Goal: Information Seeking & Learning: Check status

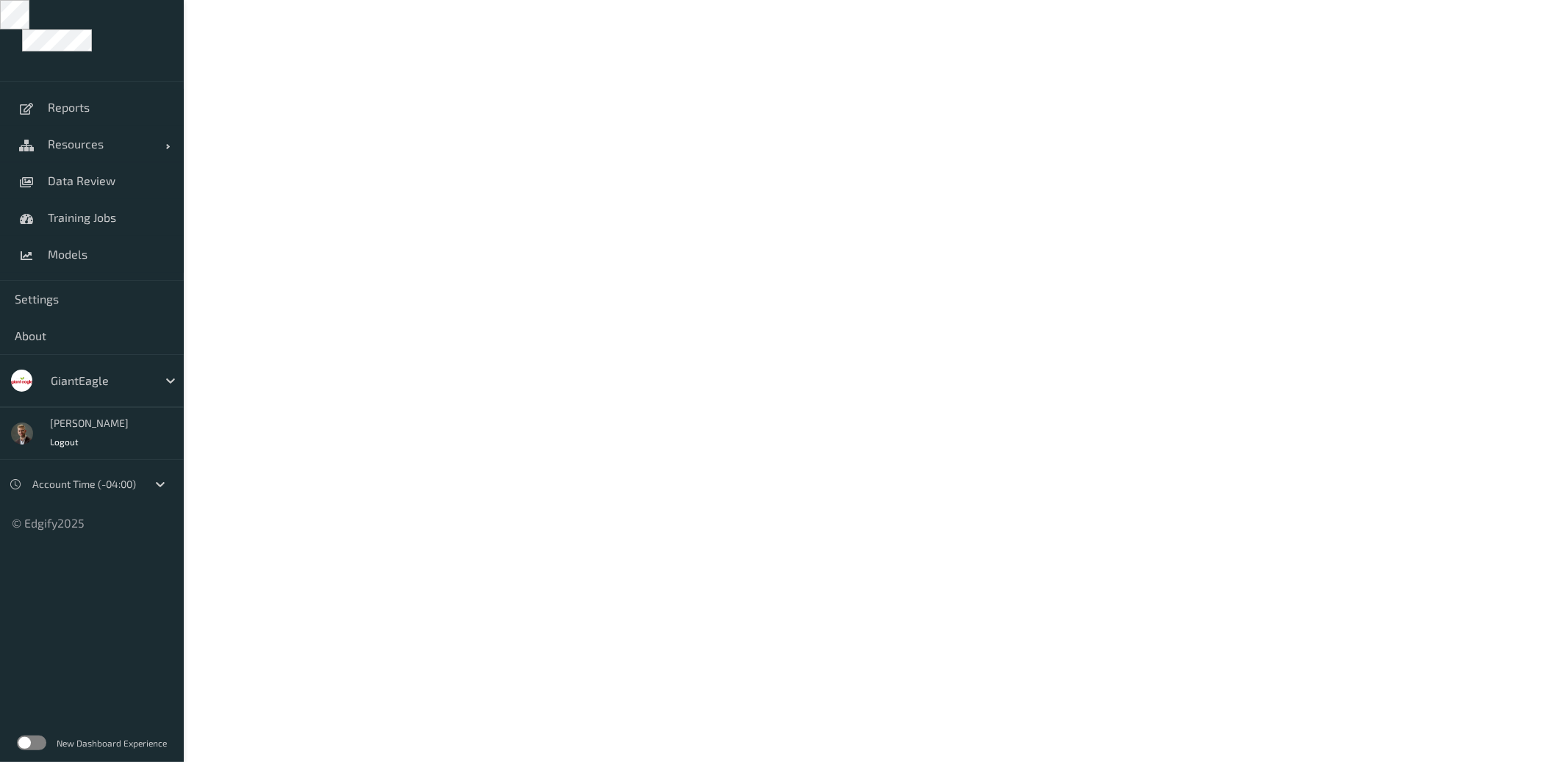
click at [24, 744] on label at bounding box center [31, 743] width 30 height 14
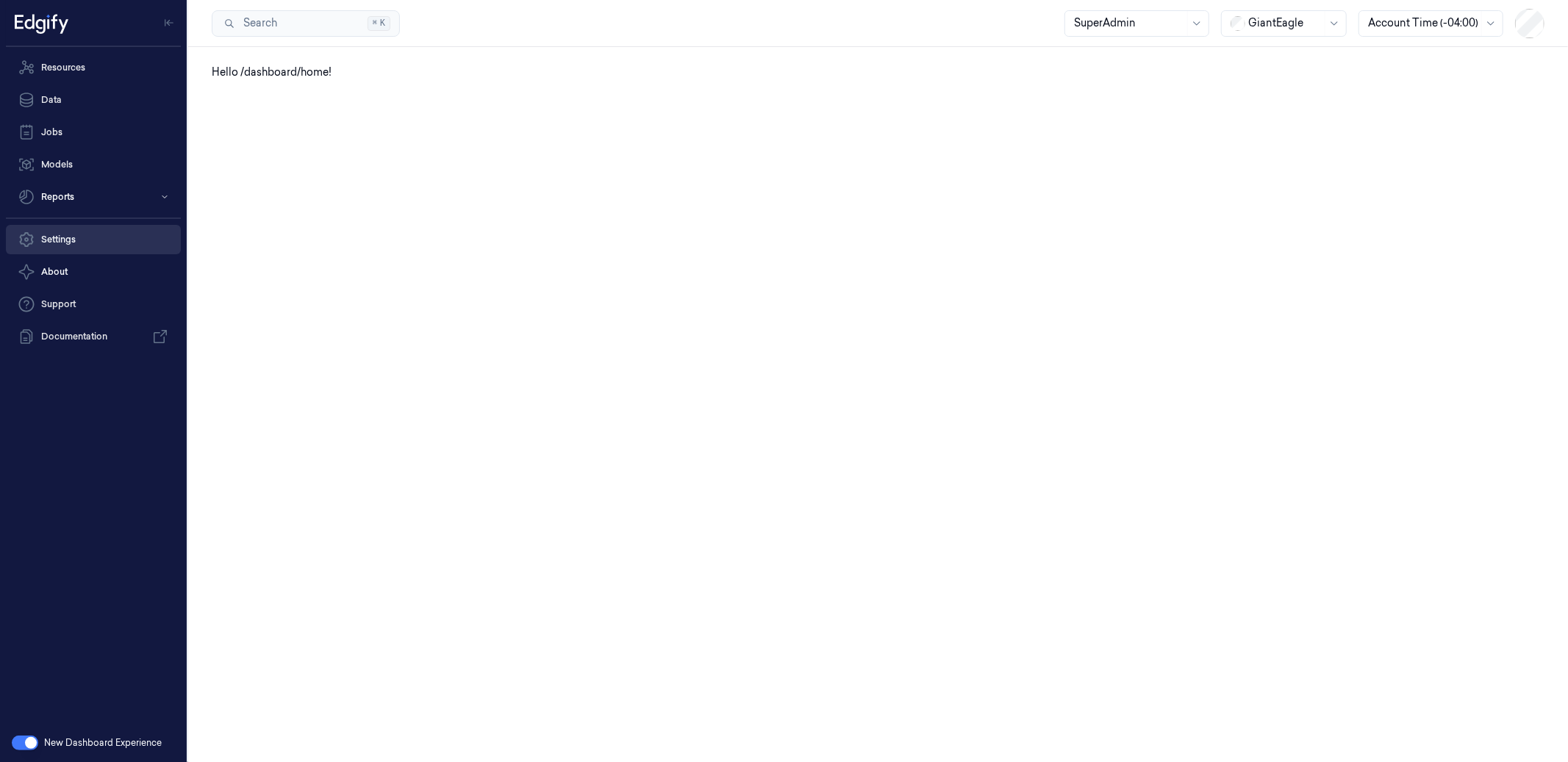
click at [84, 241] on link "Settings" at bounding box center [93, 239] width 175 height 29
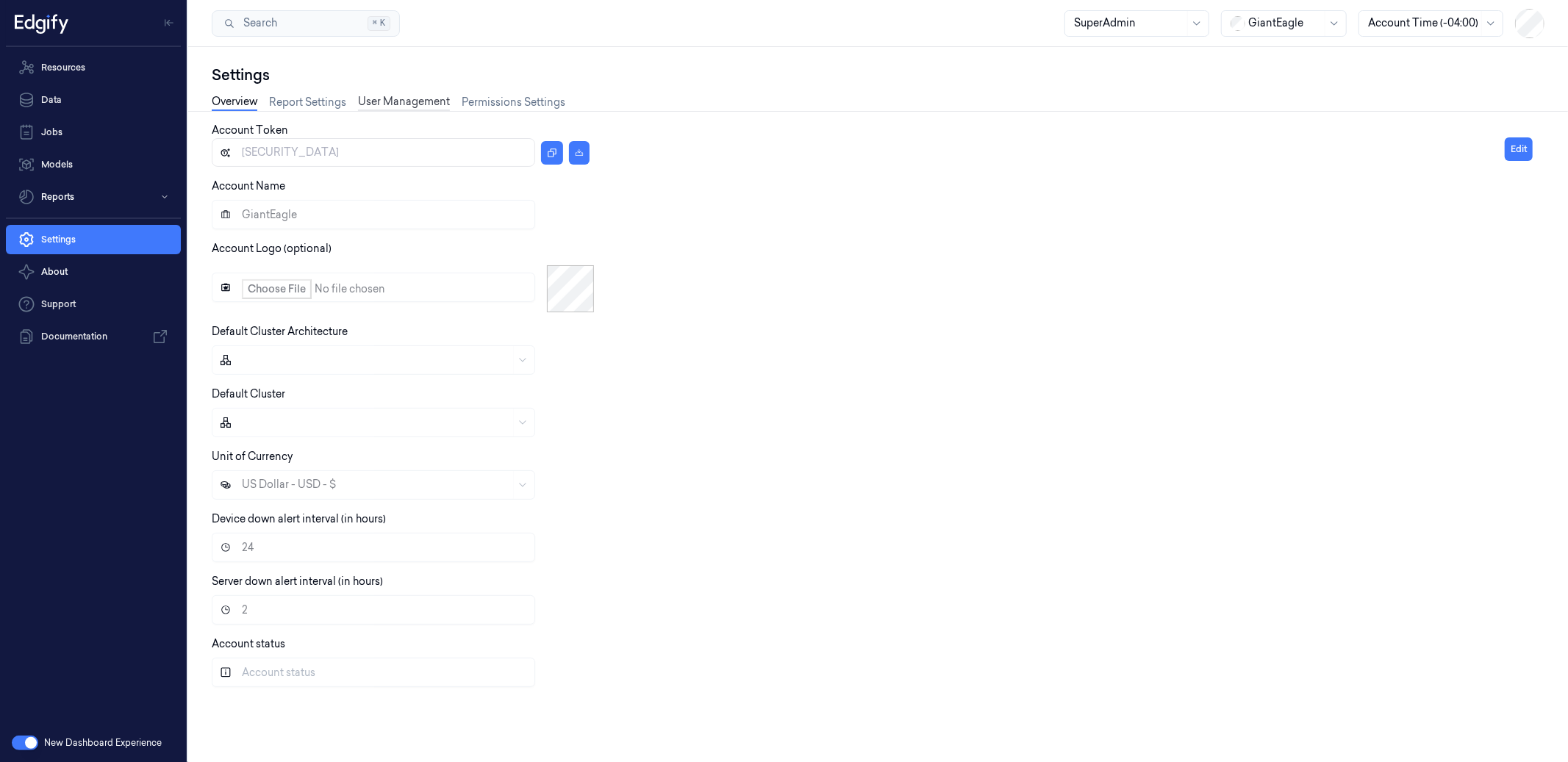
click at [412, 95] on link "User Management" at bounding box center [404, 102] width 92 height 17
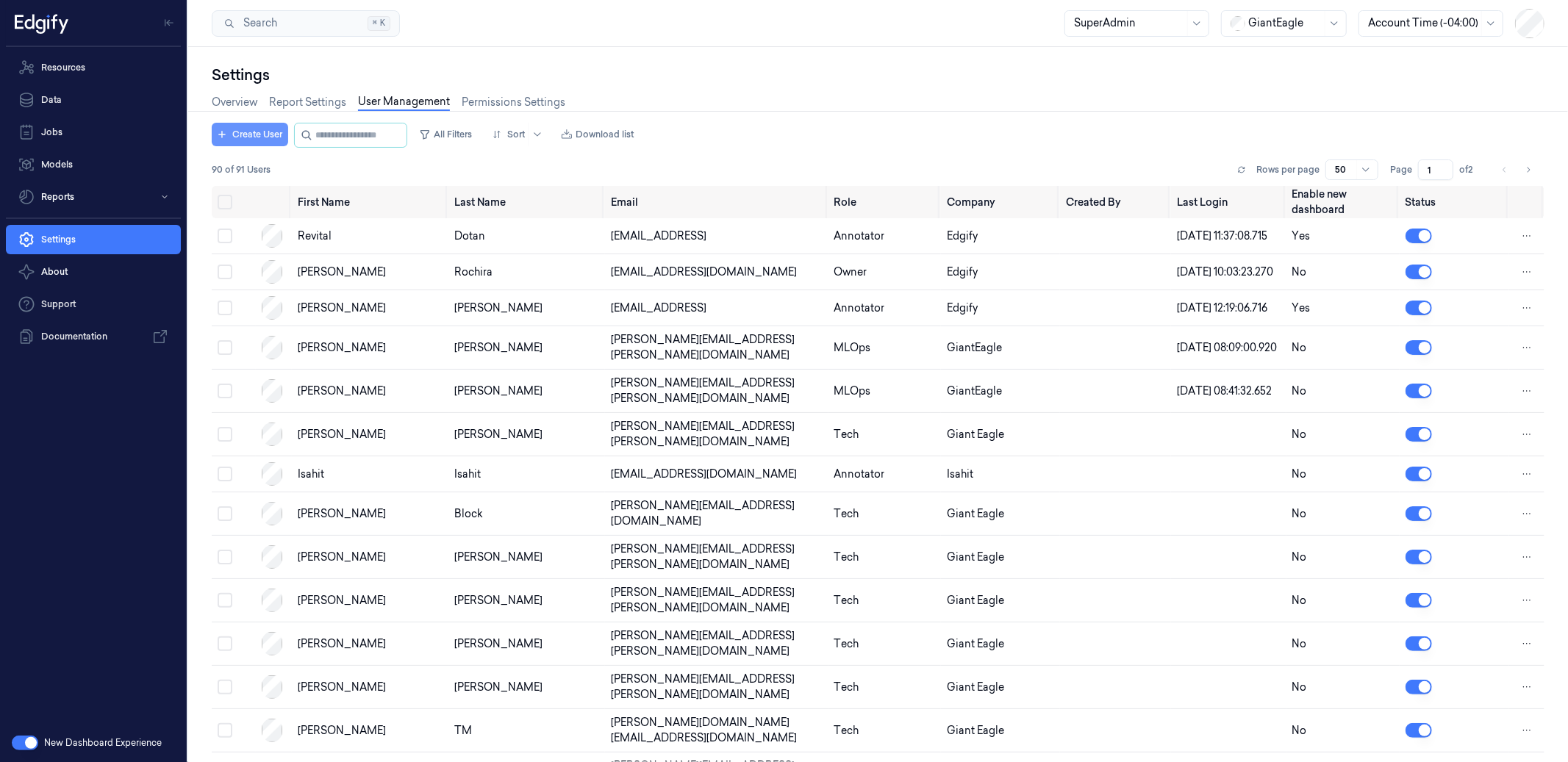
click at [238, 127] on button "Create User" at bounding box center [250, 135] width 77 height 24
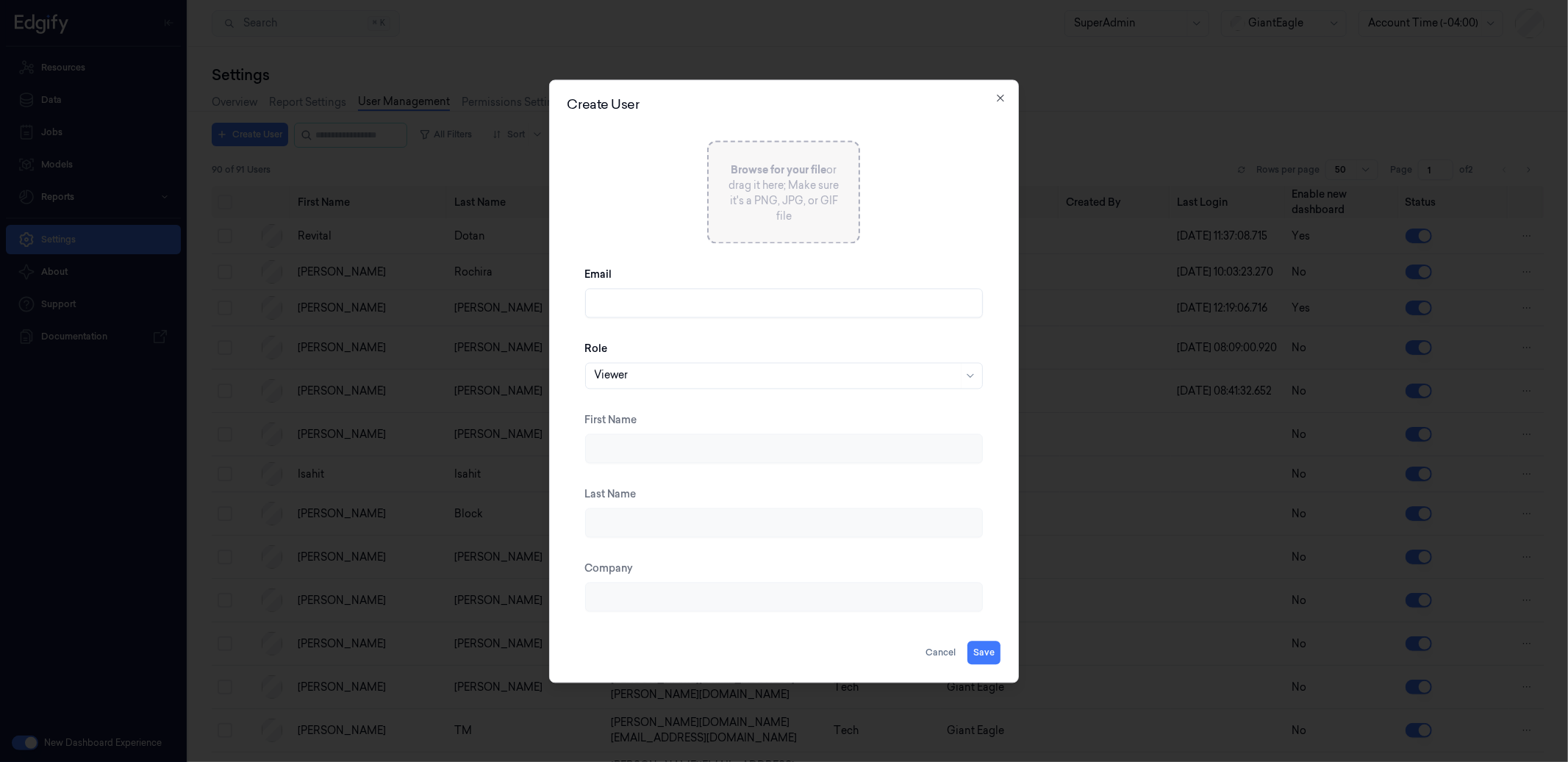
click at [681, 290] on input "Email" at bounding box center [785, 302] width 399 height 29
click at [937, 655] on button "Cancel" at bounding box center [940, 653] width 42 height 24
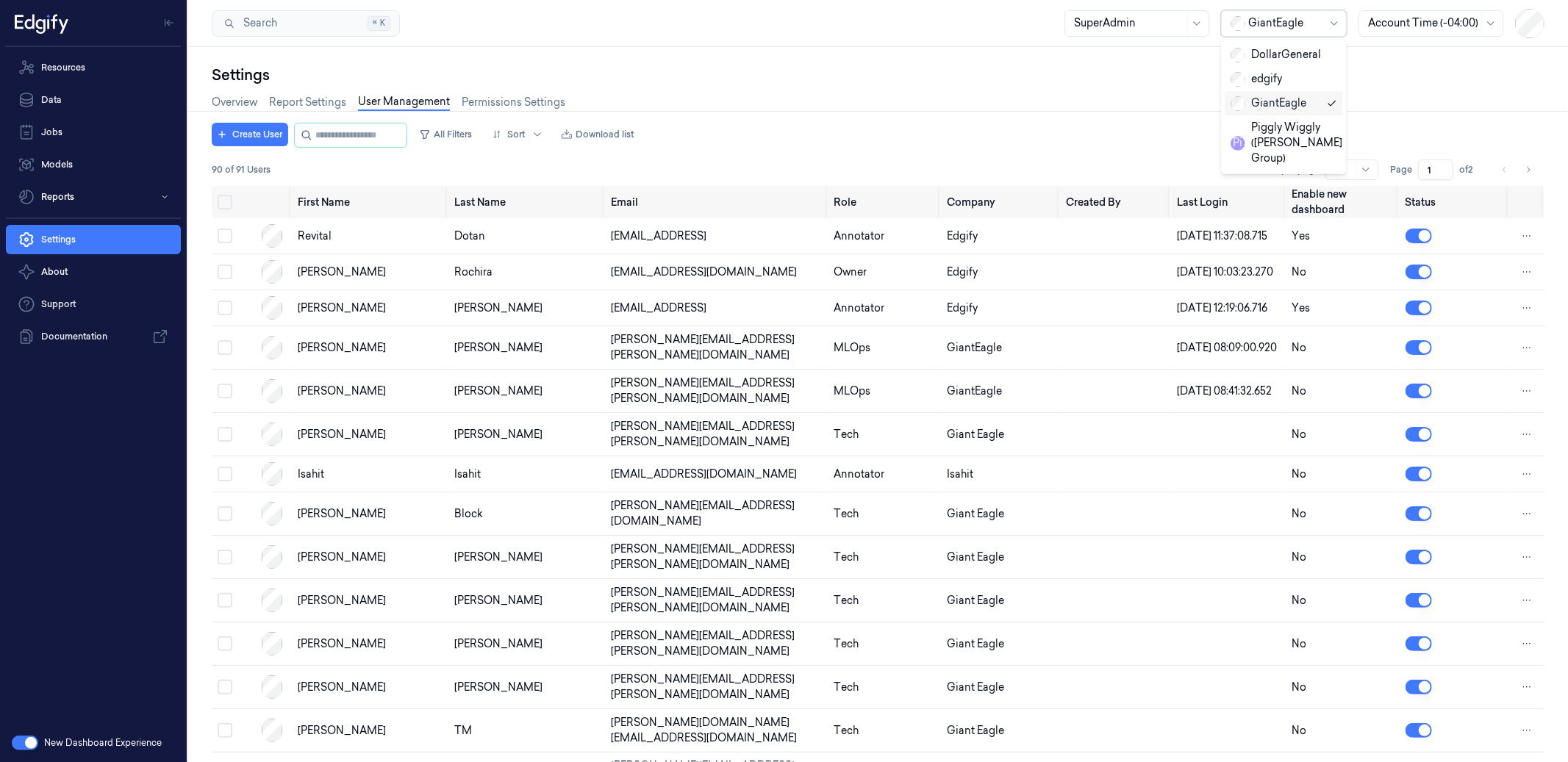
click at [1270, 21] on div at bounding box center [1285, 22] width 73 height 15
click at [1282, 53] on div "DollarGeneral" at bounding box center [1275, 54] width 90 height 15
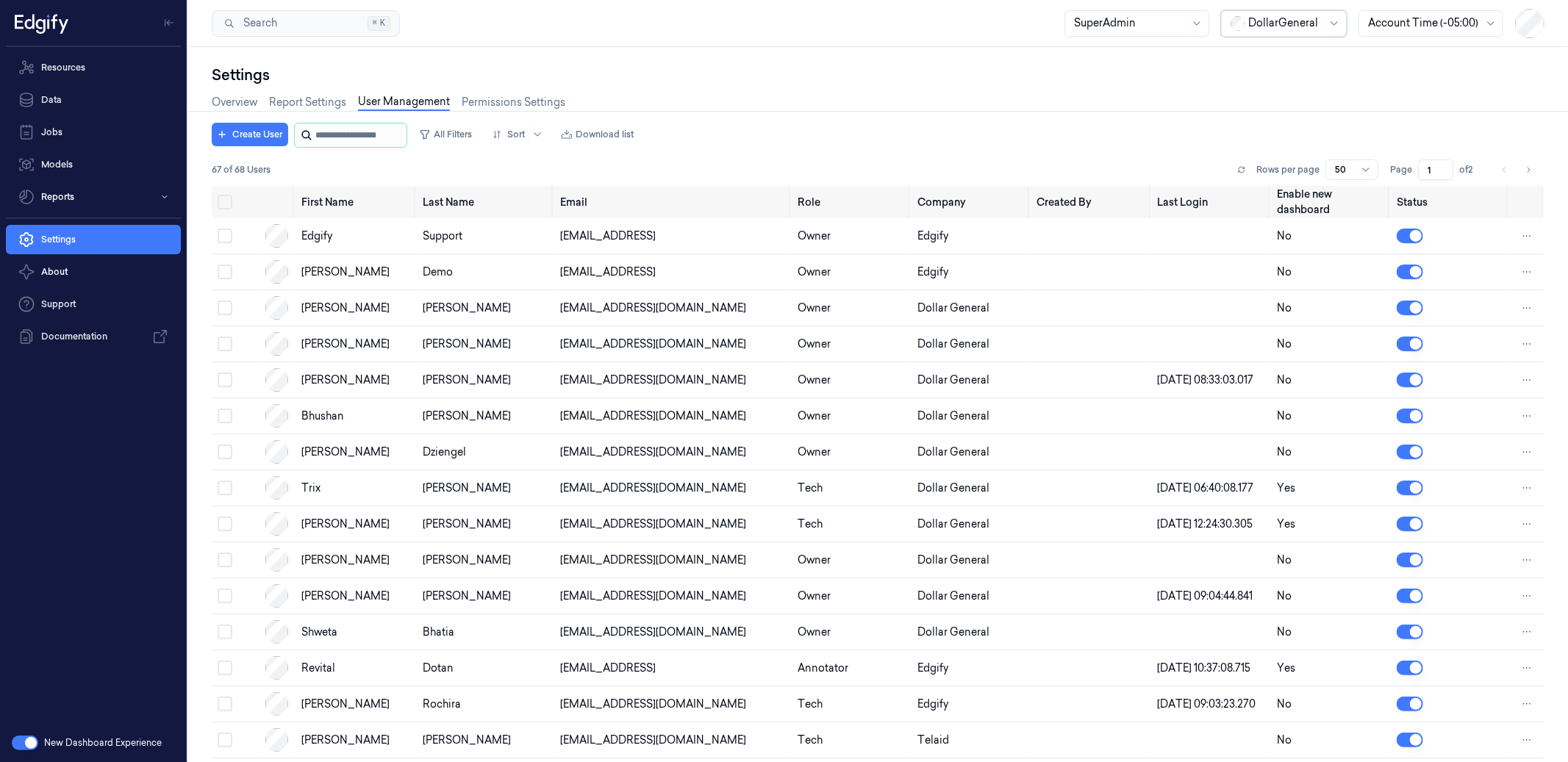
click at [355, 130] on input "string" at bounding box center [359, 136] width 89 height 24
click at [242, 132] on button "Create User" at bounding box center [250, 135] width 77 height 24
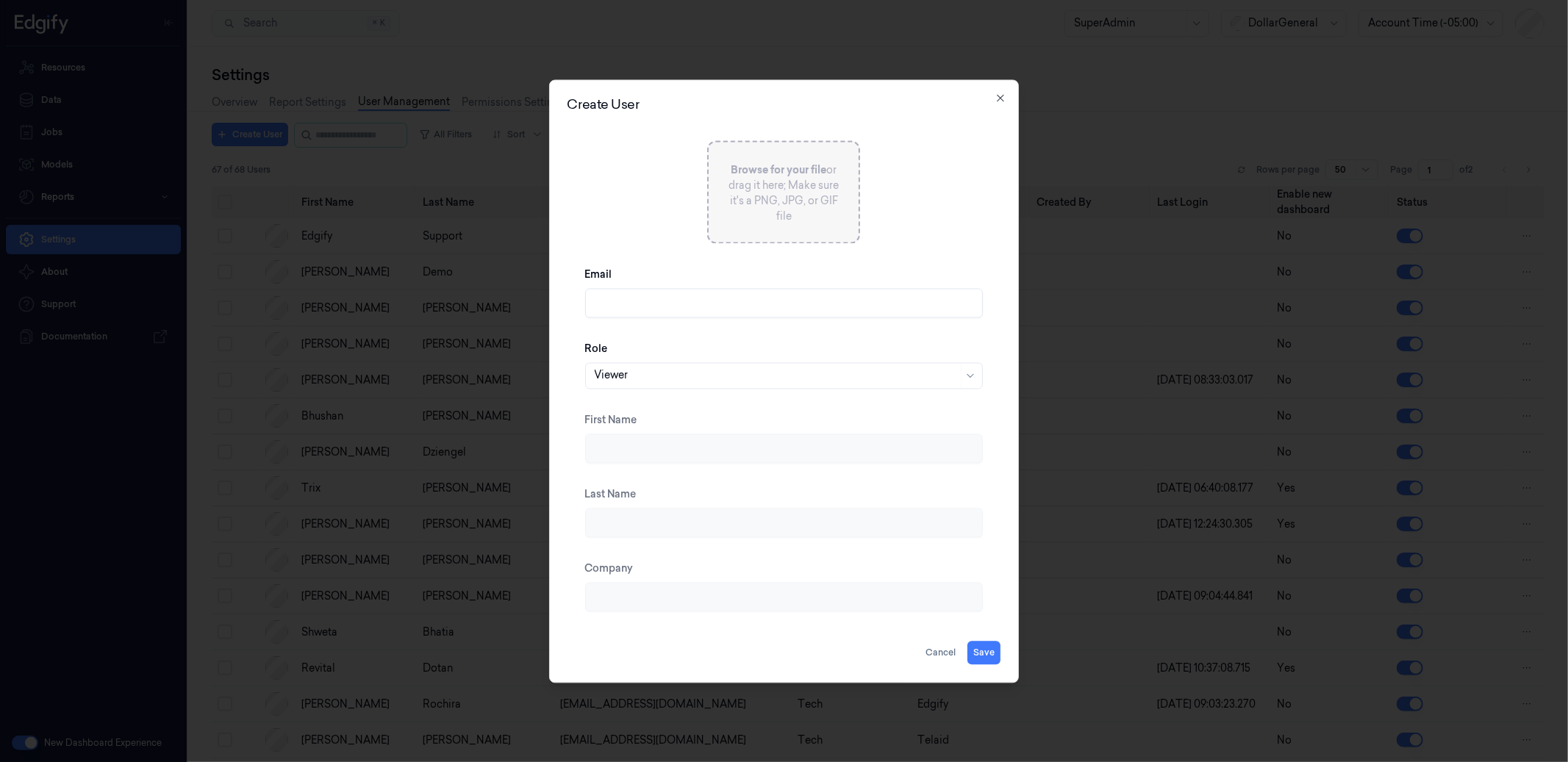
click at [659, 301] on input "Email" at bounding box center [785, 302] width 399 height 29
paste input "utkarshm@edgify.ai"
drag, startPoint x: 593, startPoint y: 304, endPoint x: 631, endPoint y: 304, distance: 38.0
click at [631, 304] on input "utkarshm@edgify.ai" at bounding box center [785, 302] width 399 height 29
type input "utkarshm@edgify.ai"
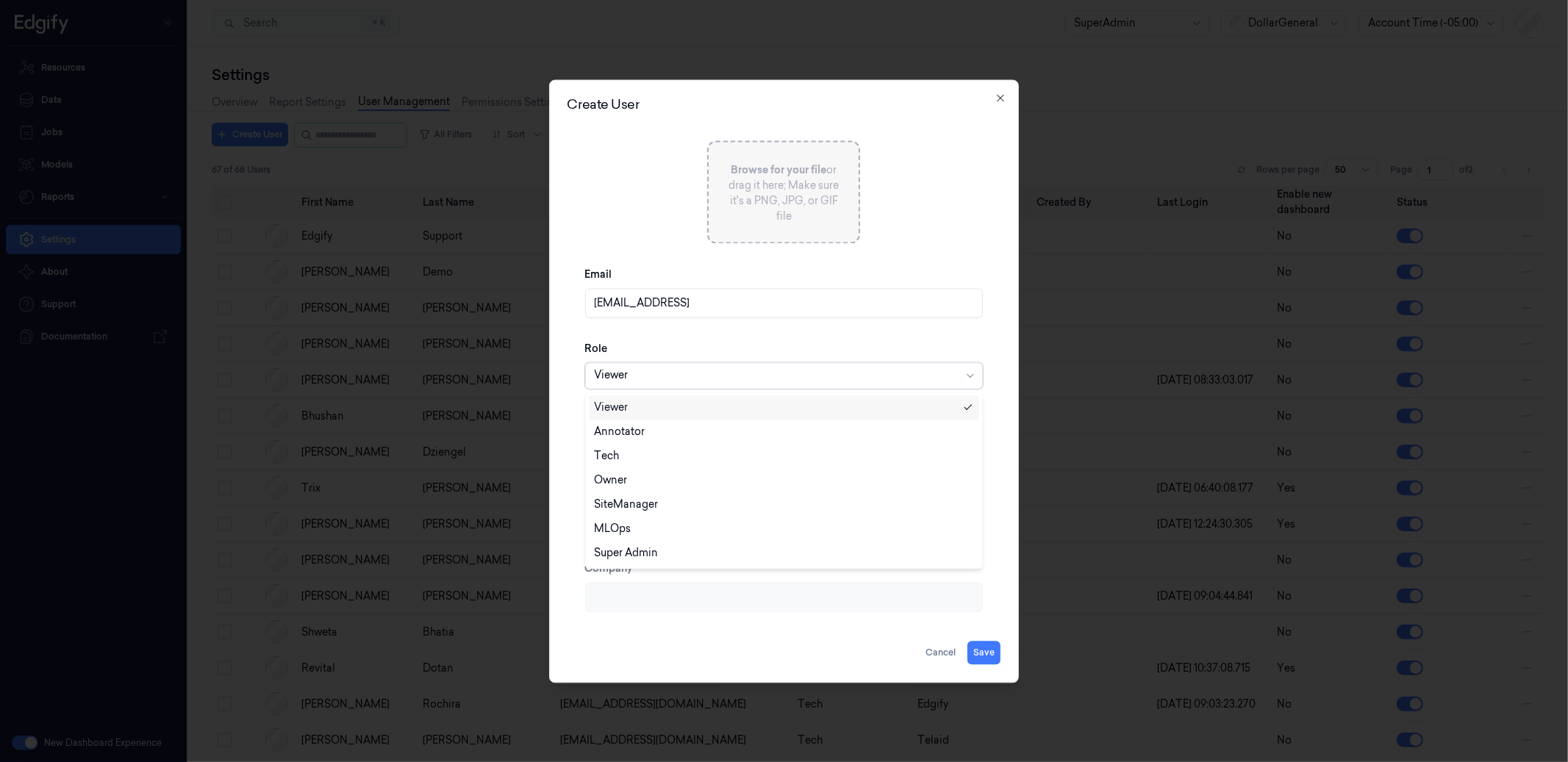
click at [647, 386] on div "Viewer" at bounding box center [777, 375] width 364 height 25
click at [635, 481] on div "Owner" at bounding box center [785, 480] width 380 height 15
click at [724, 312] on input "utkarshm@edgify.ai" at bounding box center [785, 302] width 399 height 29
click at [631, 257] on div "Email utkarshm@edgify.ai" at bounding box center [785, 292] width 399 height 74
click at [982, 654] on button "Save" at bounding box center [983, 653] width 33 height 24
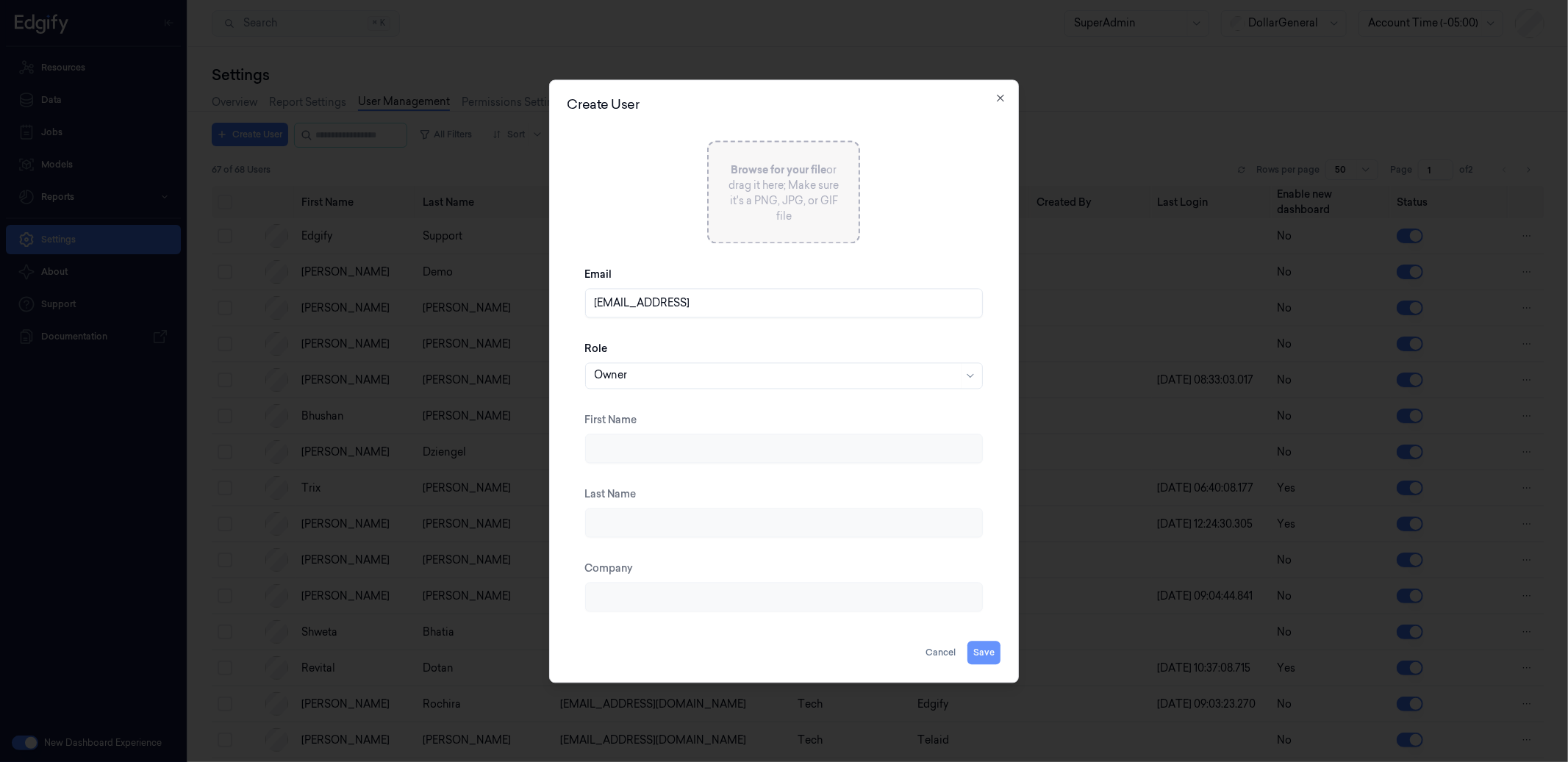
type input "Utkarsh"
type input "Mishra"
type input "Edgify"
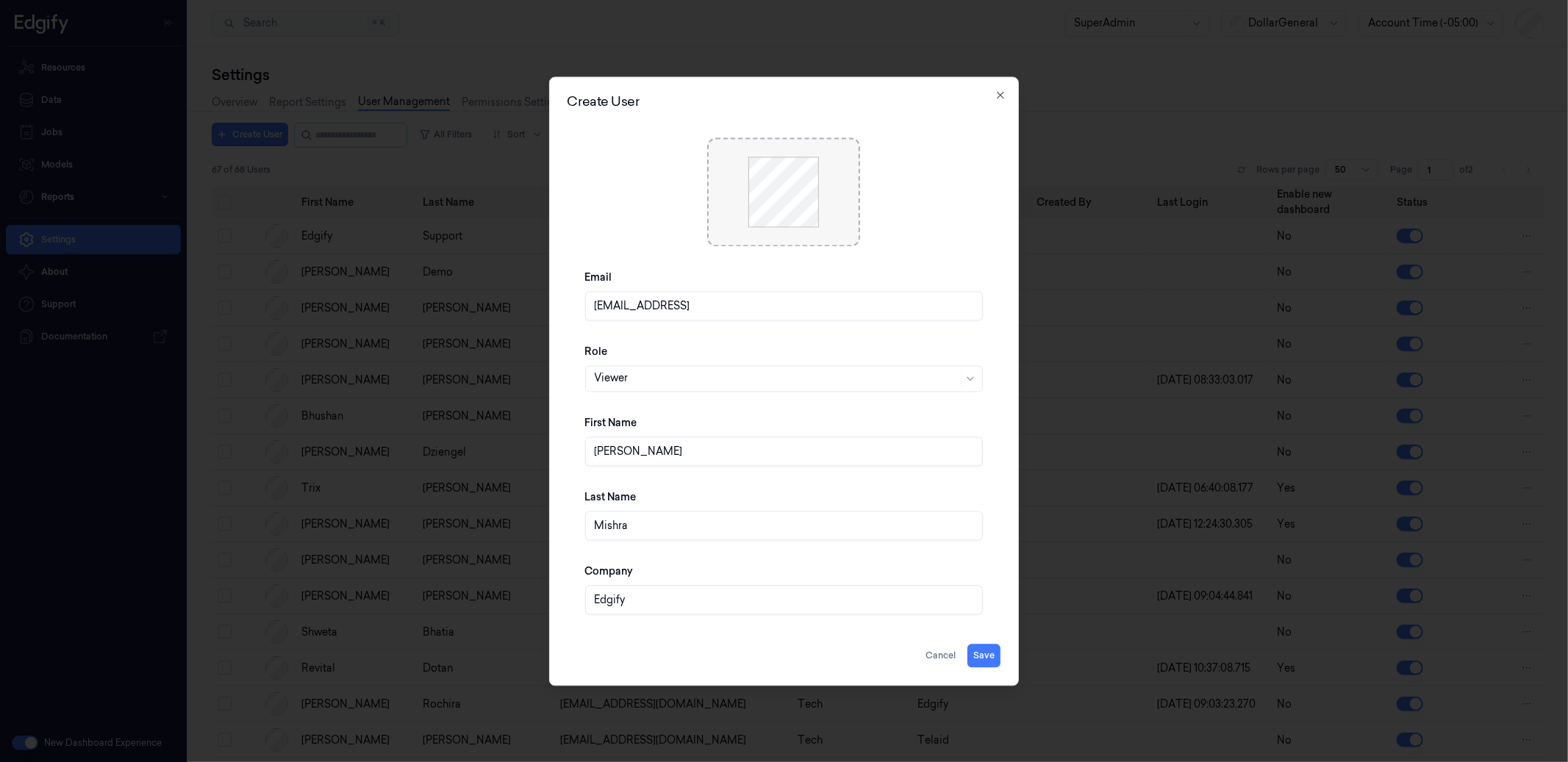
click at [664, 378] on div at bounding box center [777, 379] width 364 height 15
click at [648, 488] on div "Owner" at bounding box center [785, 482] width 380 height 15
click at [989, 650] on button "Save" at bounding box center [983, 656] width 33 height 24
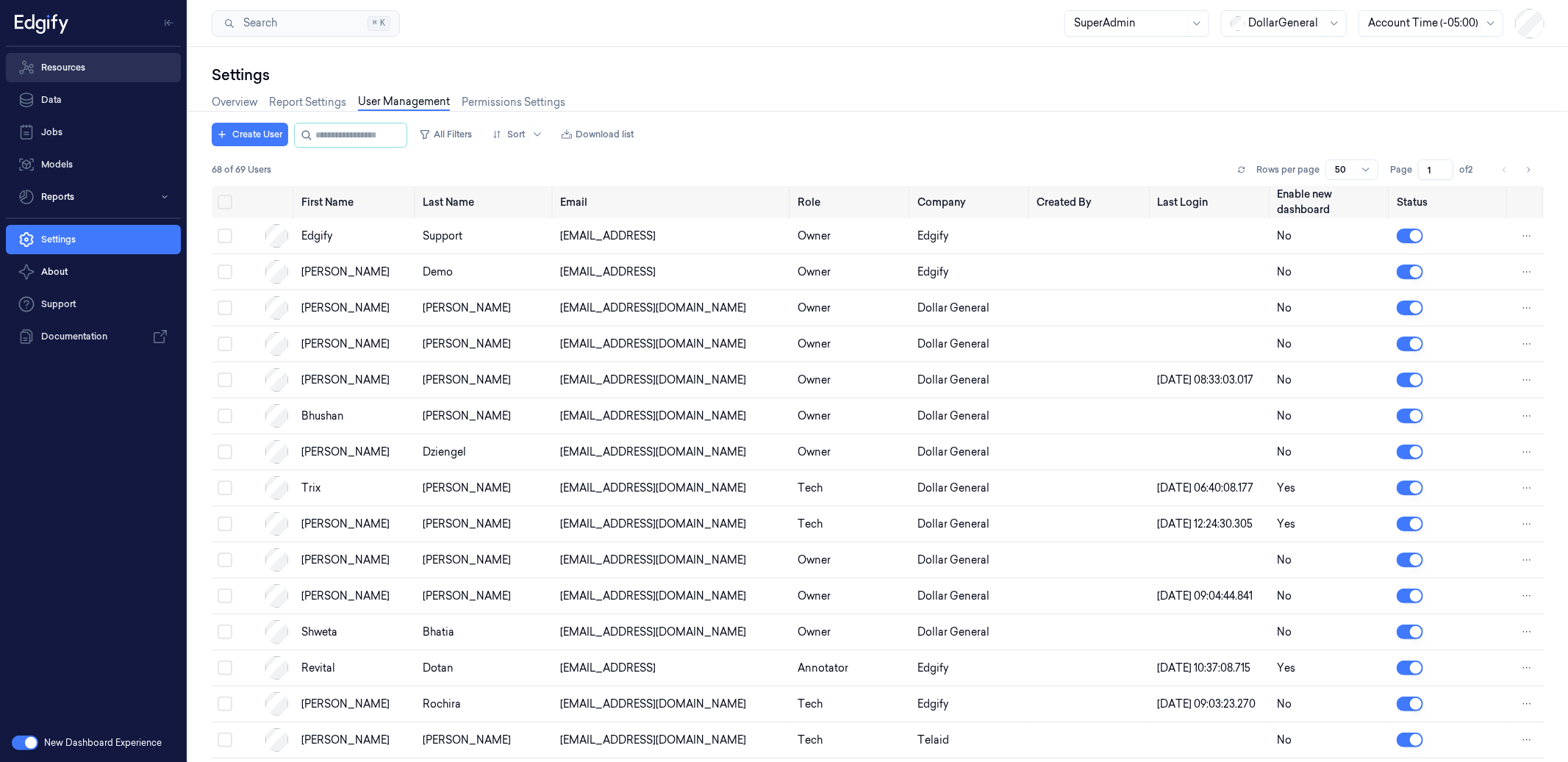
click at [93, 66] on link "Resources" at bounding box center [93, 67] width 175 height 29
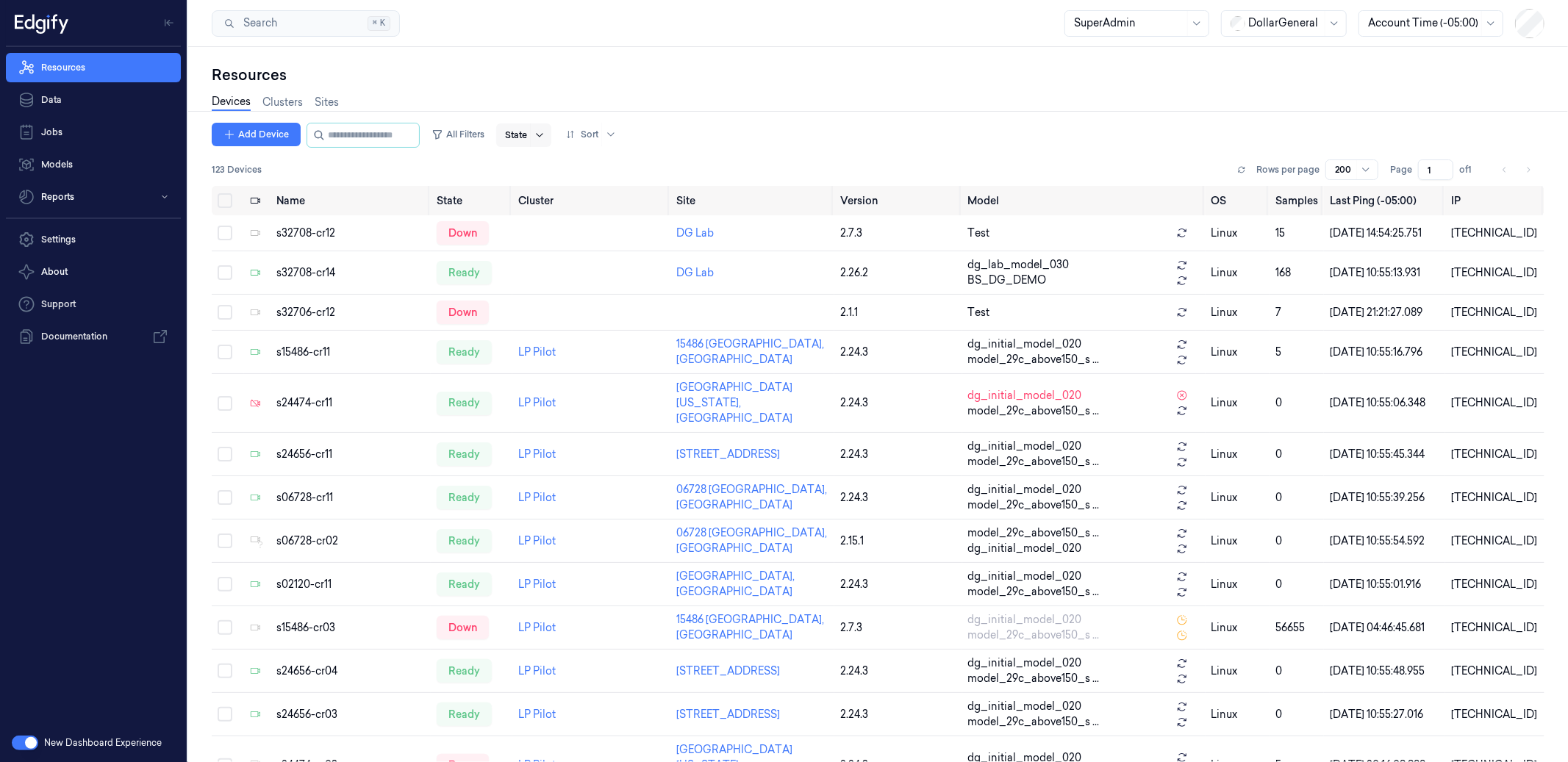
click at [546, 135] on icon at bounding box center [539, 135] width 12 height 12
click at [505, 140] on div "Add Device All Filters State Sort" at bounding box center [417, 135] width 411 height 25
click at [489, 136] on button "All Filters" at bounding box center [458, 135] width 65 height 24
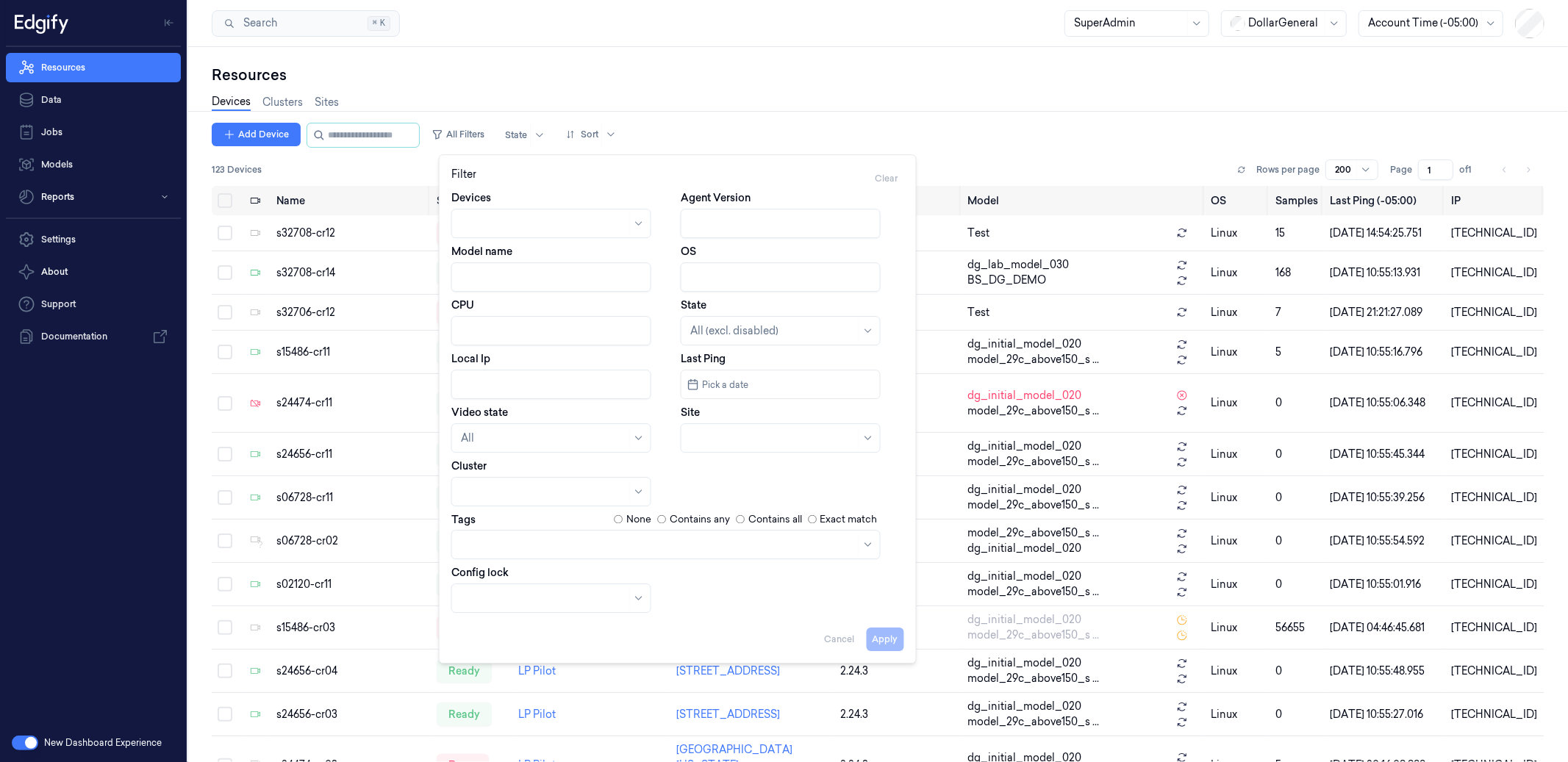
click at [589, 537] on div at bounding box center [658, 544] width 395 height 15
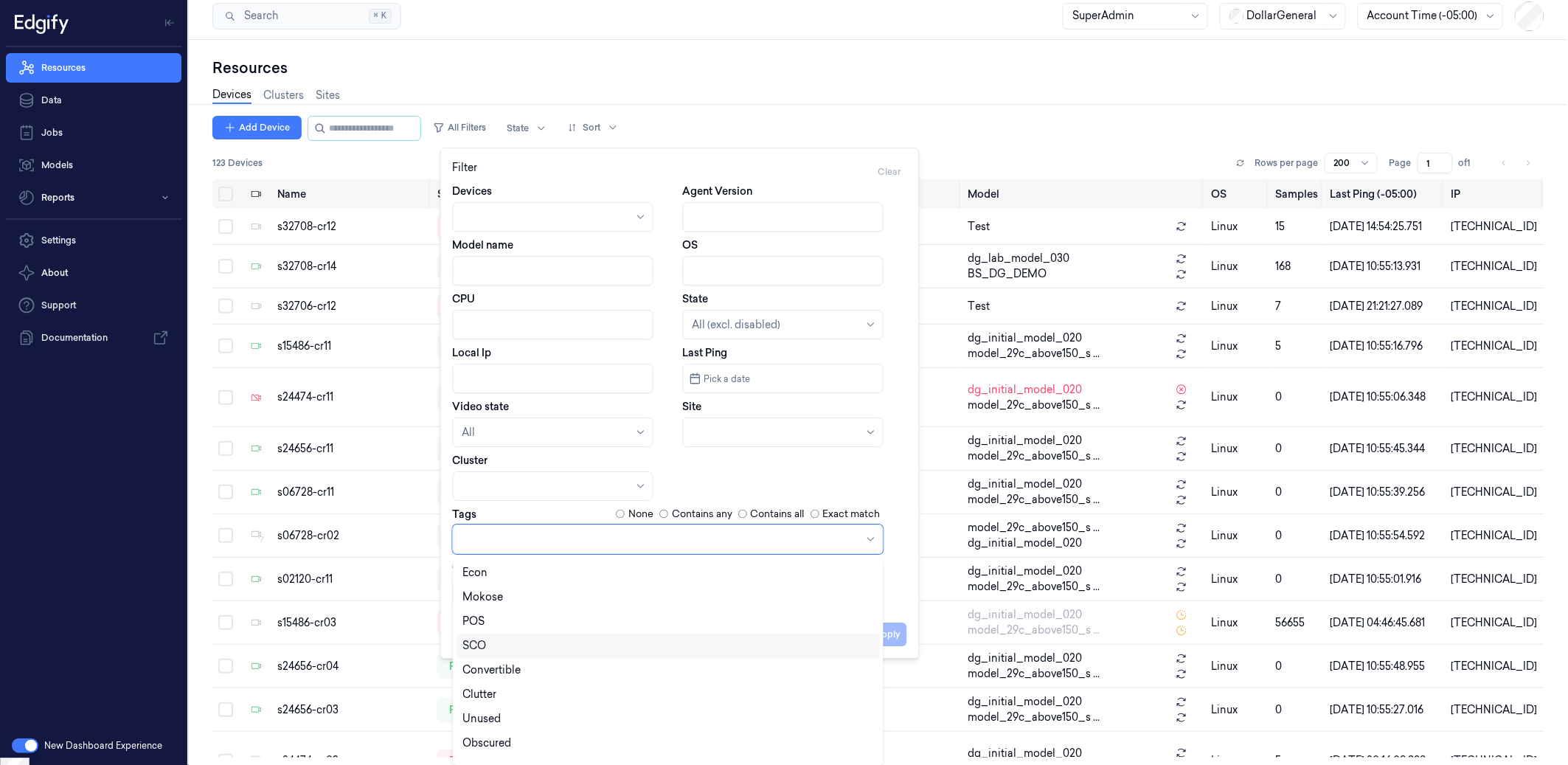
click at [528, 643] on div "SCO" at bounding box center [668, 645] width 411 height 15
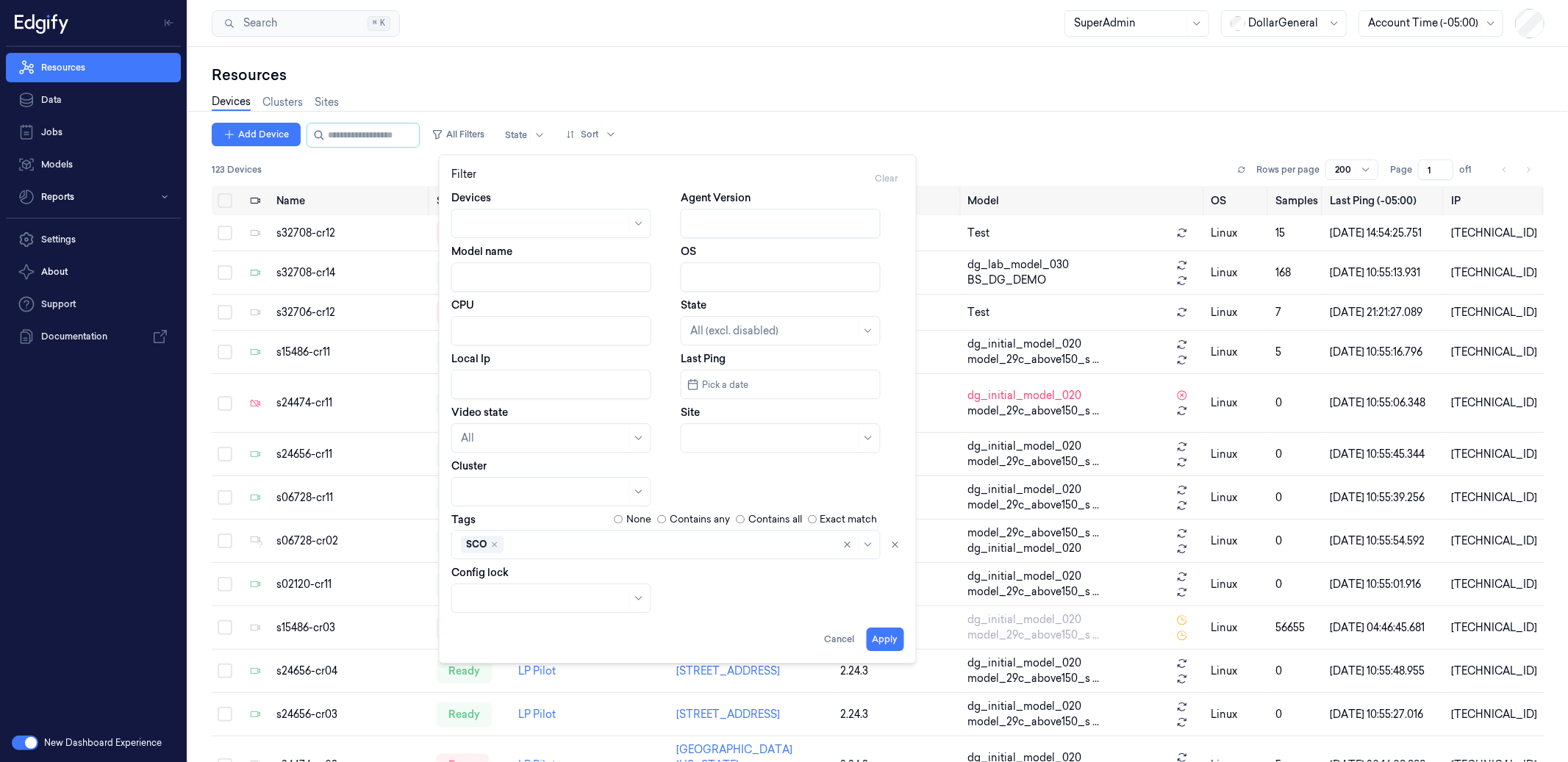
click at [896, 479] on div "Devices Agent Version Model name OS CPU State All (excl. disabled) Local Ip Las…" at bounding box center [678, 402] width 453 height 422
click at [888, 644] on button "Apply" at bounding box center [885, 639] width 37 height 24
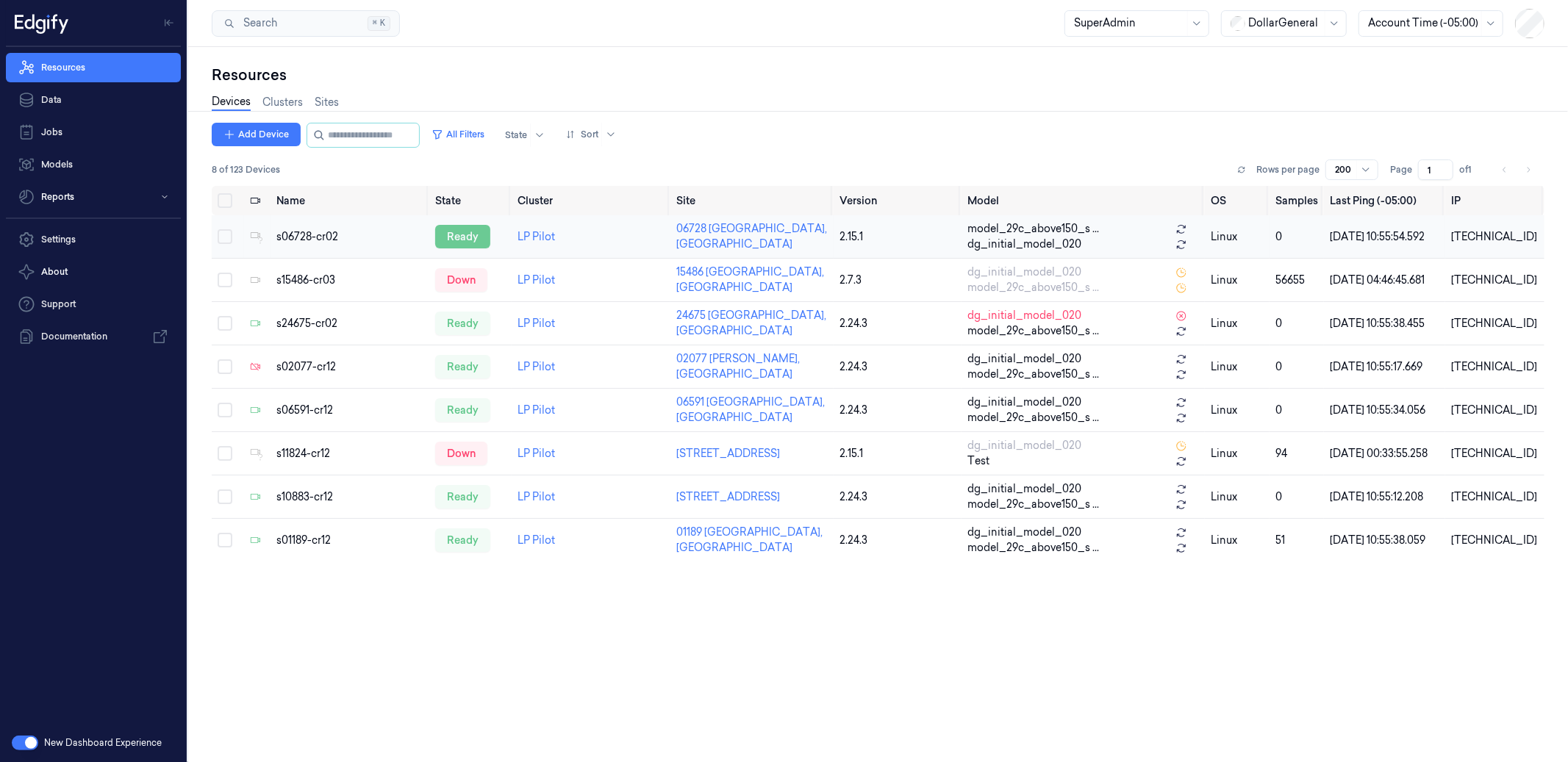
click at [474, 241] on div "ready" at bounding box center [463, 237] width 55 height 24
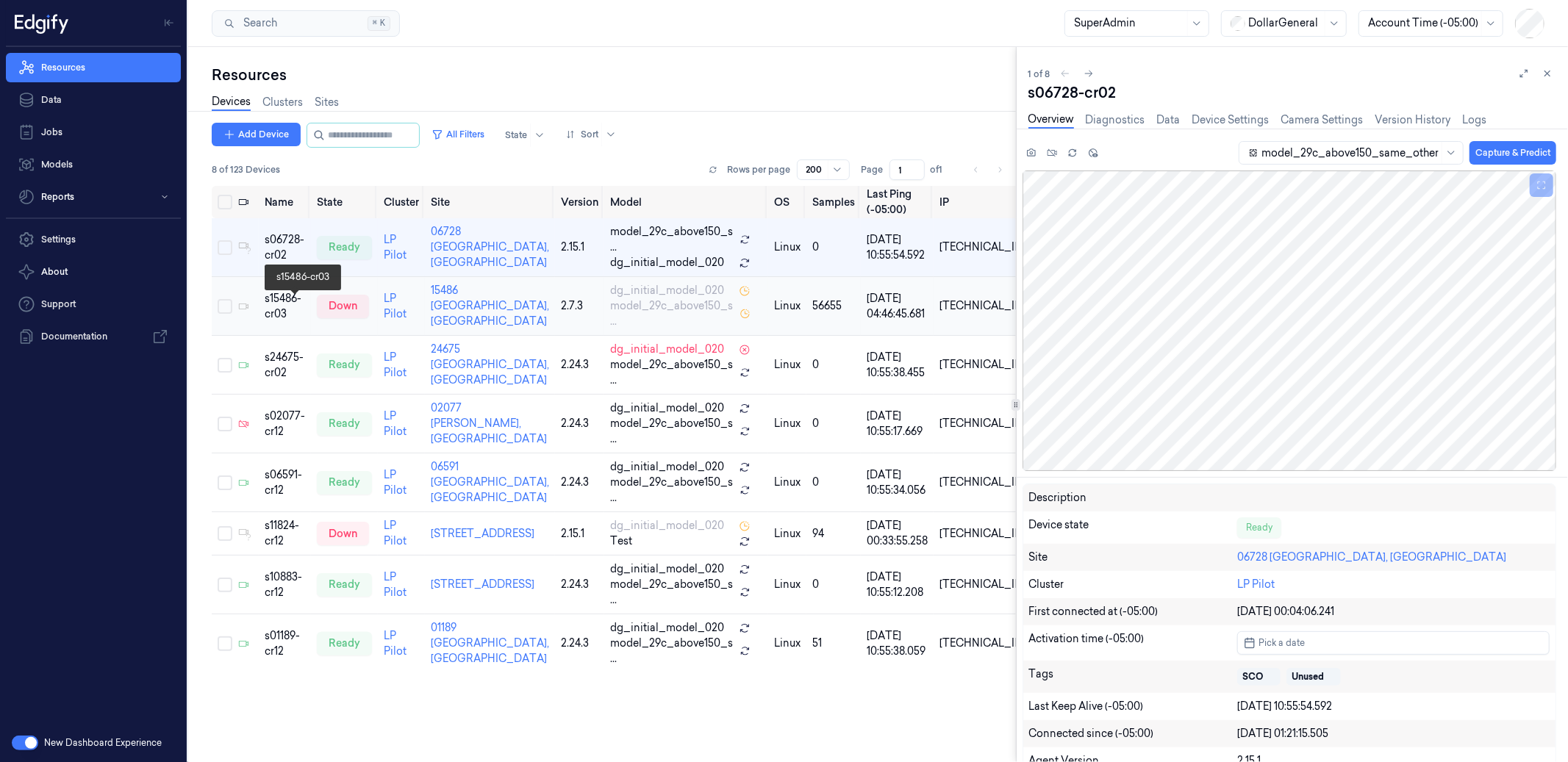
click at [291, 302] on div "s15486-cr03" at bounding box center [285, 306] width 41 height 31
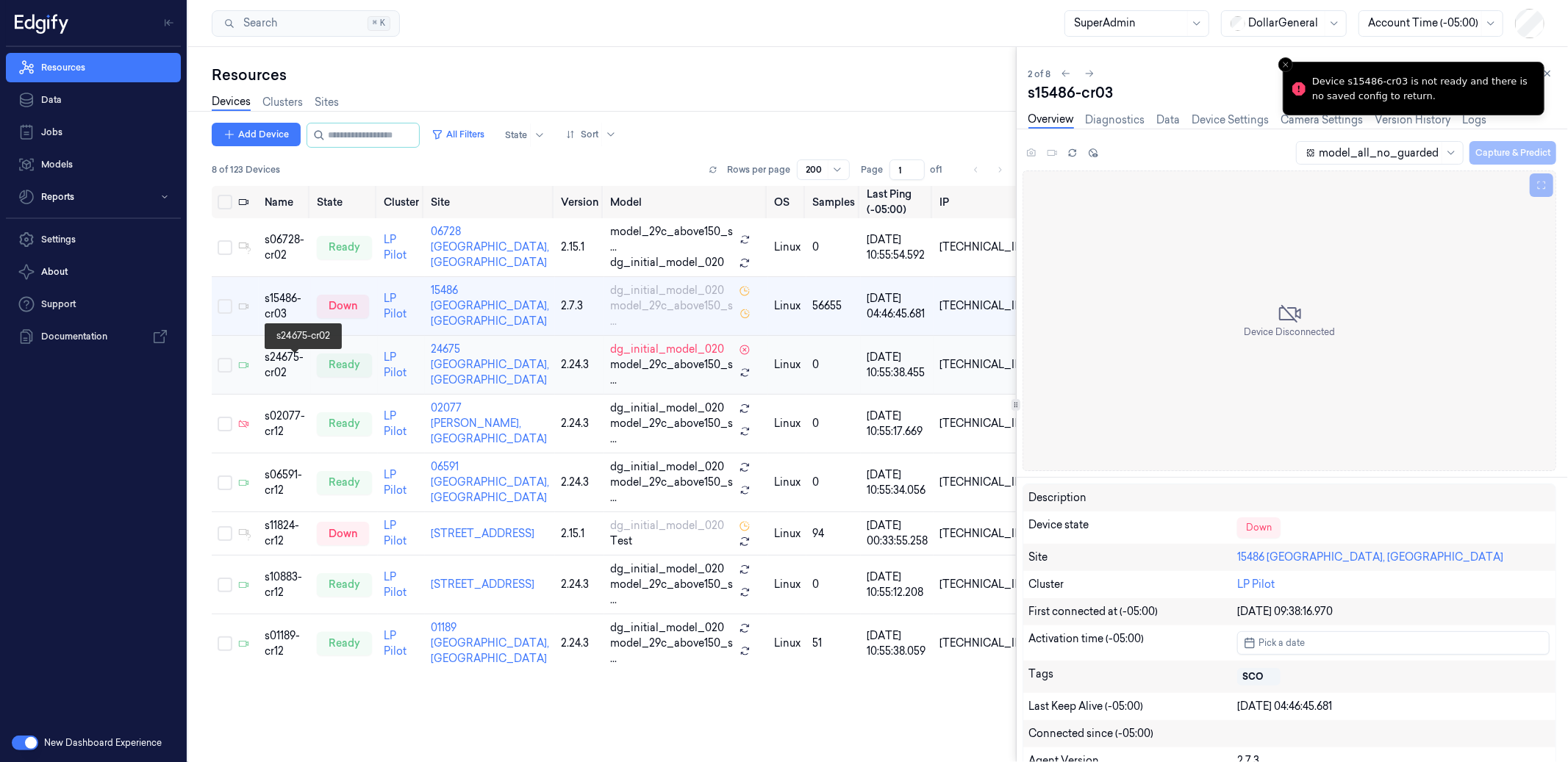
click at [301, 363] on div "s24675-cr02" at bounding box center [285, 365] width 41 height 31
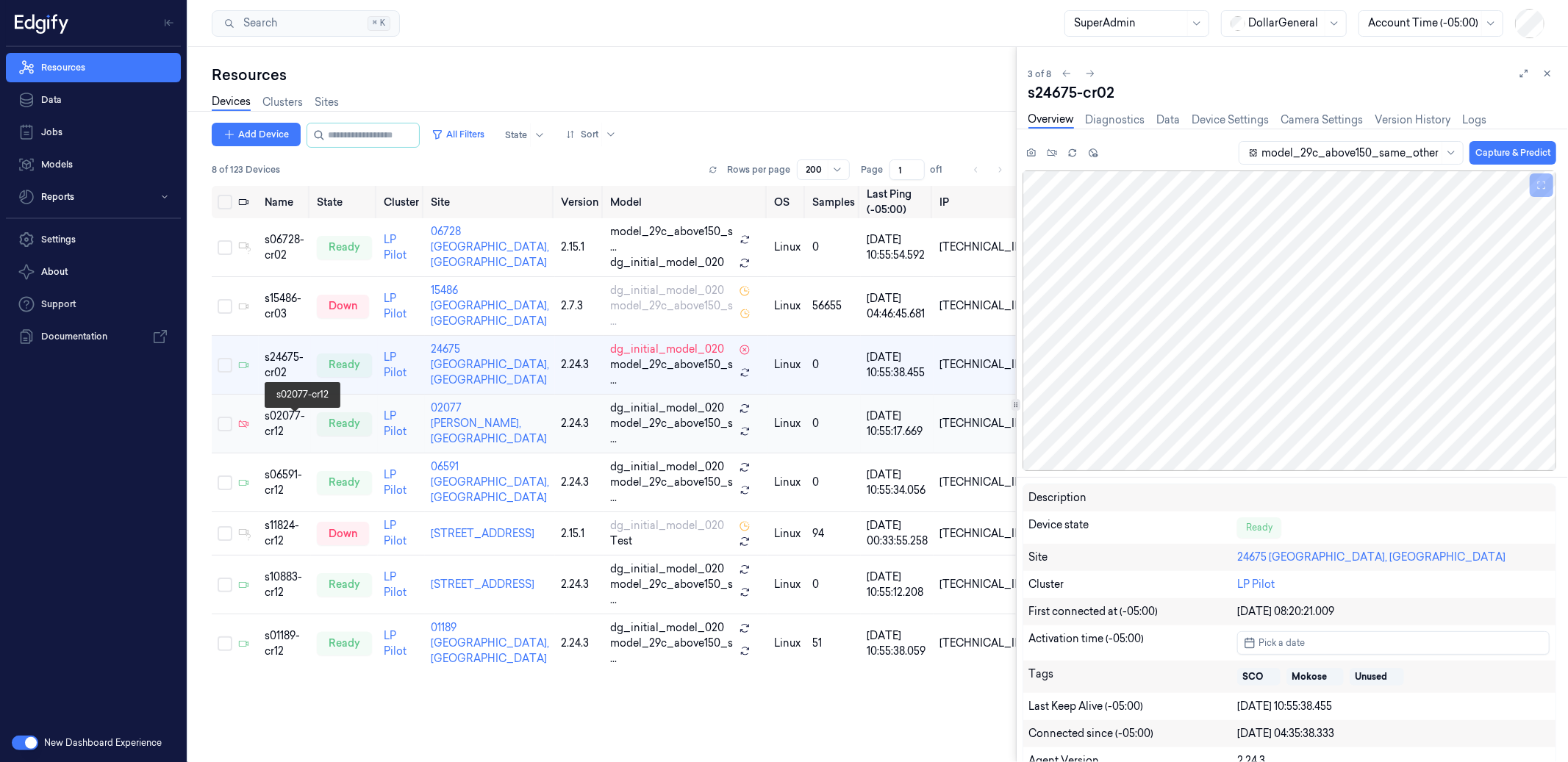
click at [299, 416] on div "s02077-cr12" at bounding box center [285, 424] width 41 height 31
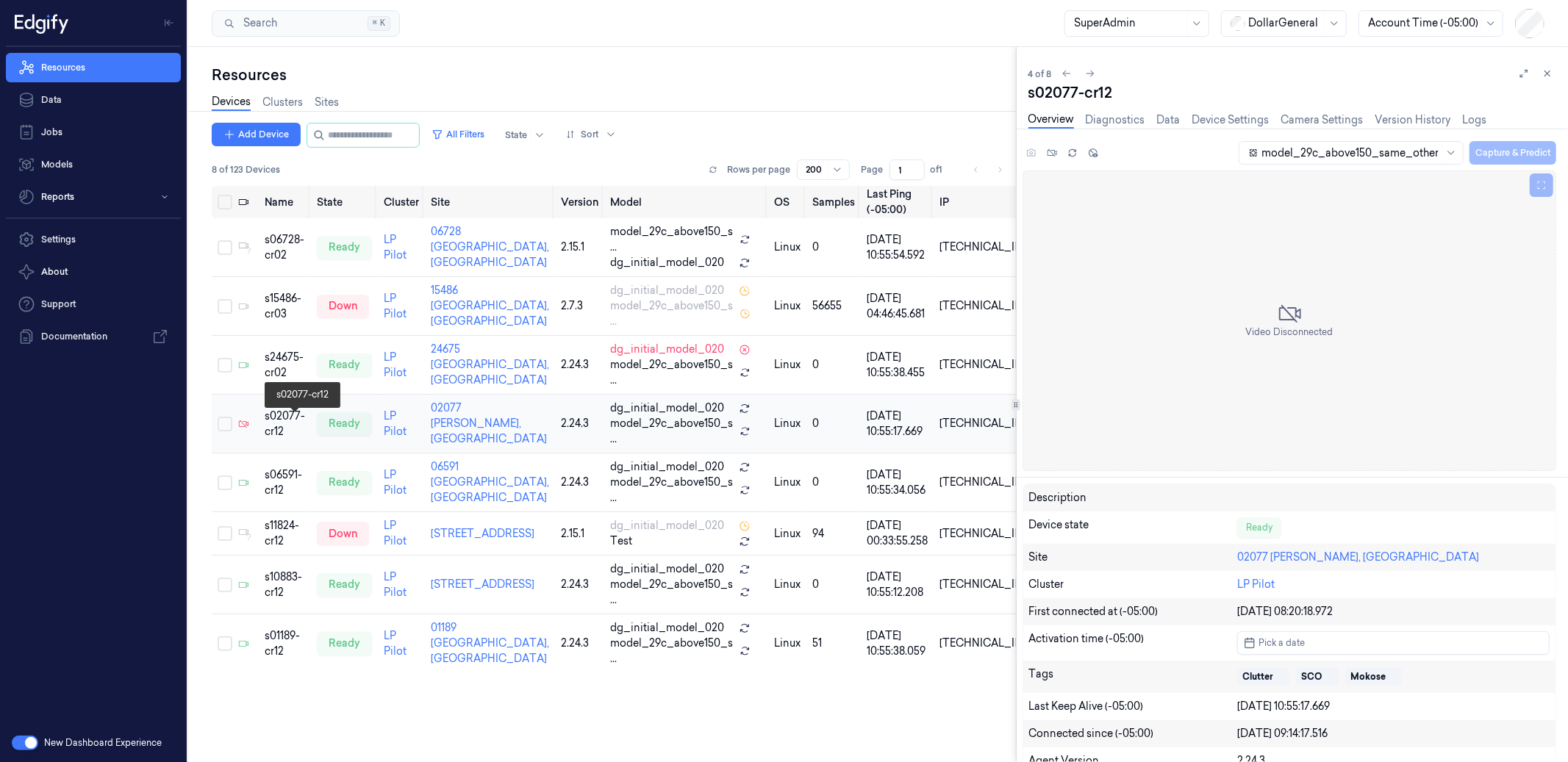
click at [297, 422] on div "s02077-cr12" at bounding box center [285, 424] width 41 height 31
click at [296, 480] on div "s06591-cr12" at bounding box center [285, 482] width 41 height 31
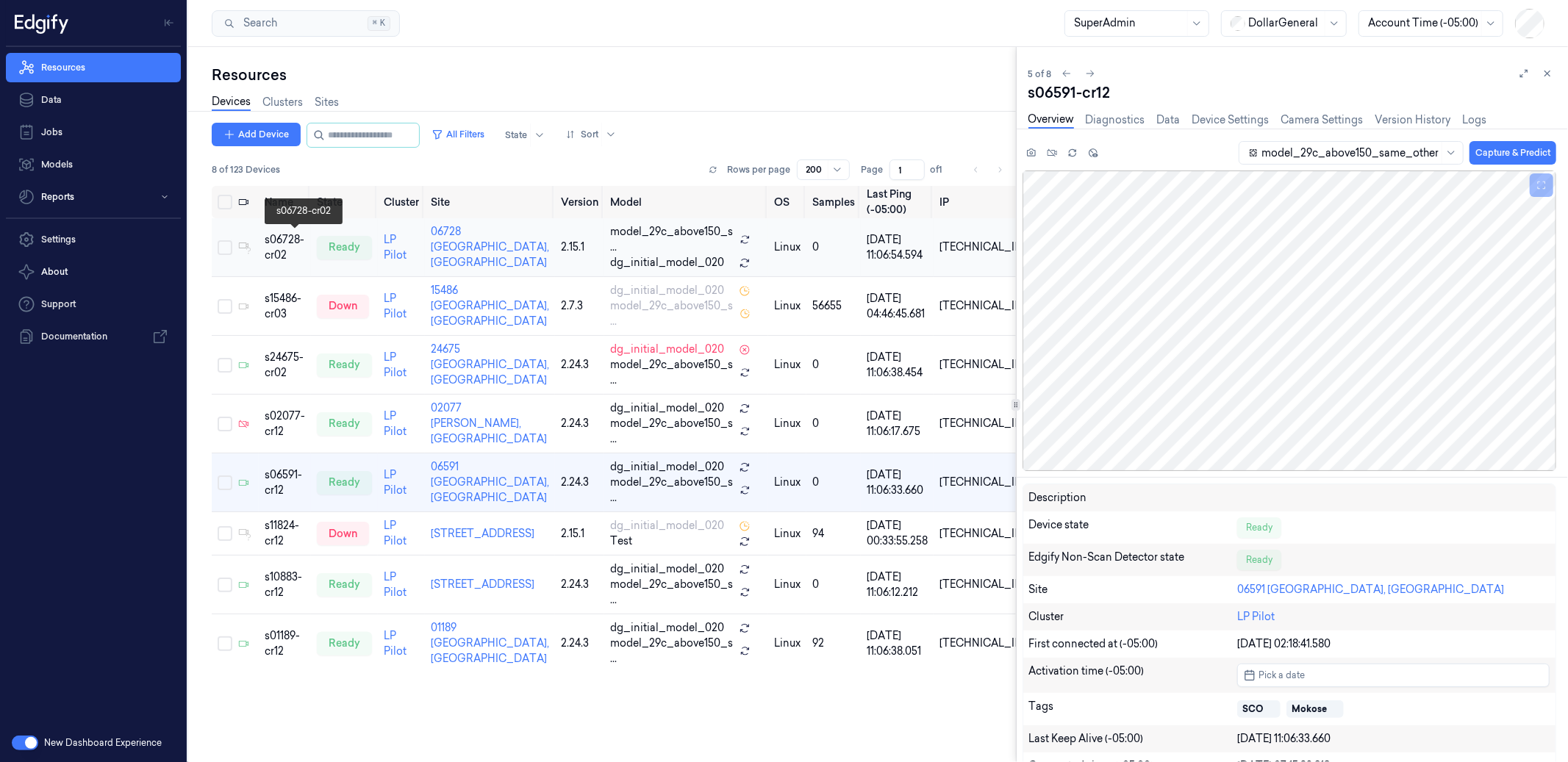
click at [282, 242] on div "s06728-cr02" at bounding box center [285, 247] width 41 height 31
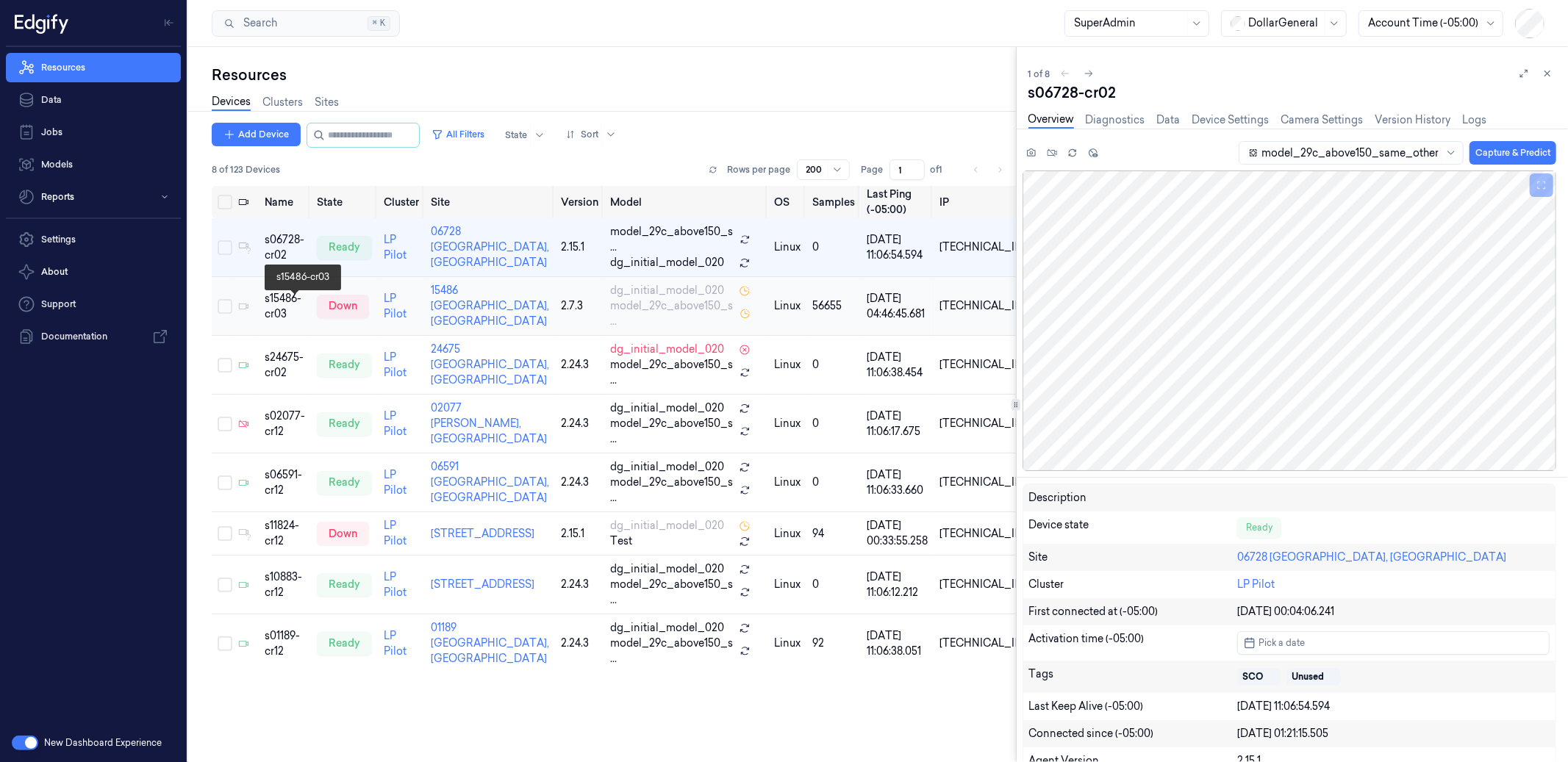
click at [293, 304] on div "s15486-cr03" at bounding box center [285, 306] width 41 height 31
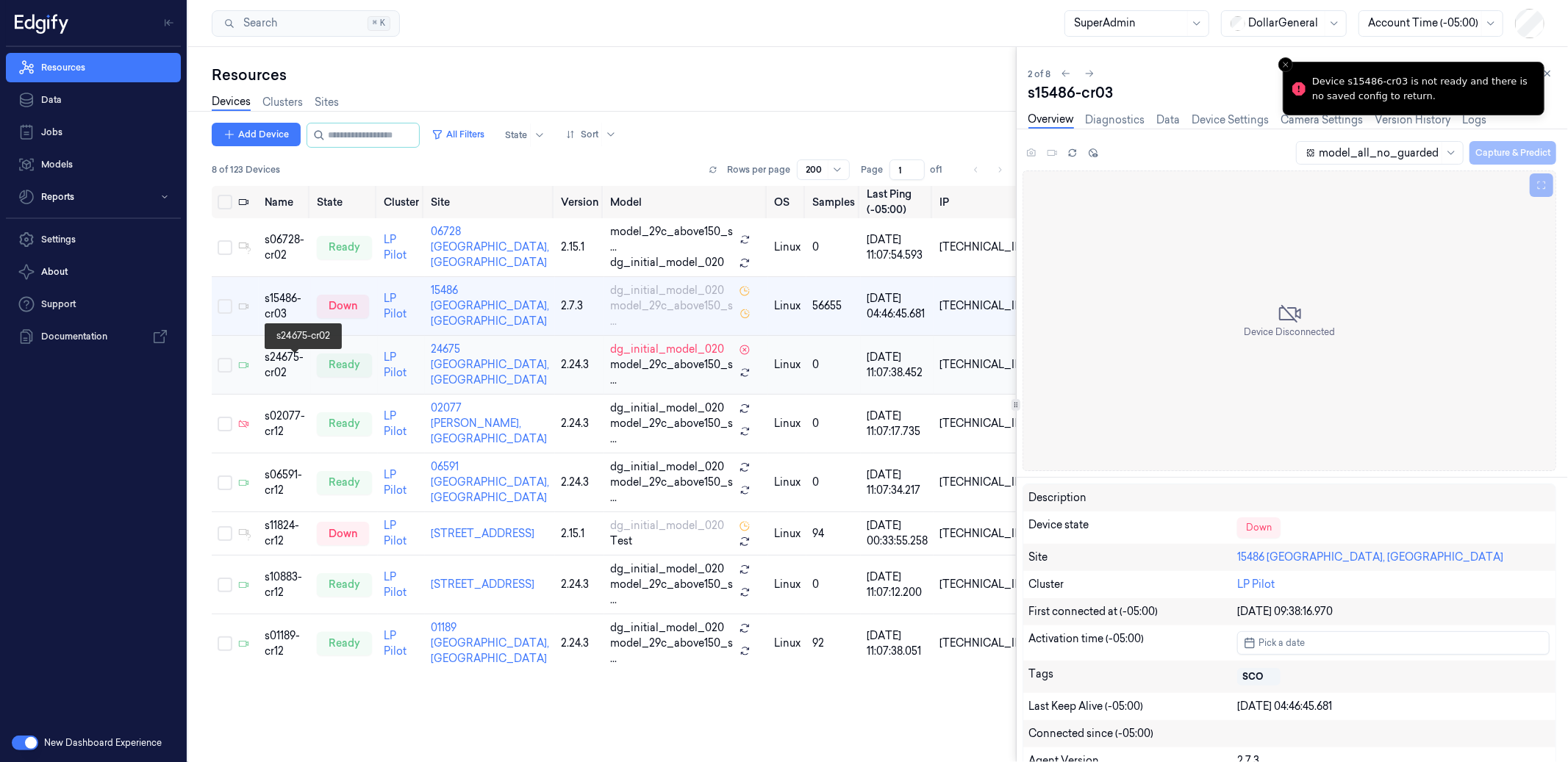
click at [281, 358] on div "s24675-cr02" at bounding box center [285, 365] width 41 height 31
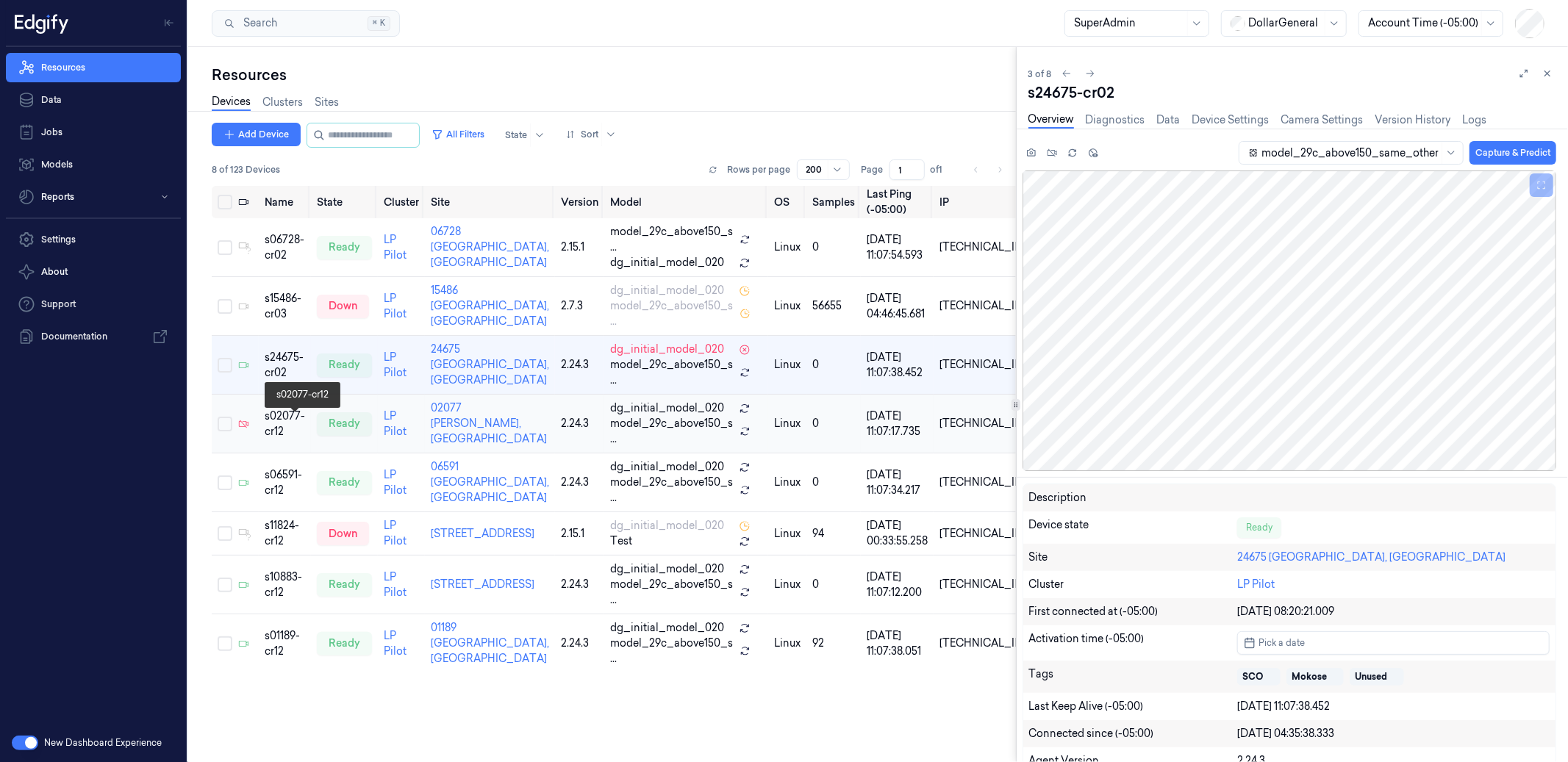
click at [288, 422] on div "s02077-cr12" at bounding box center [285, 424] width 41 height 31
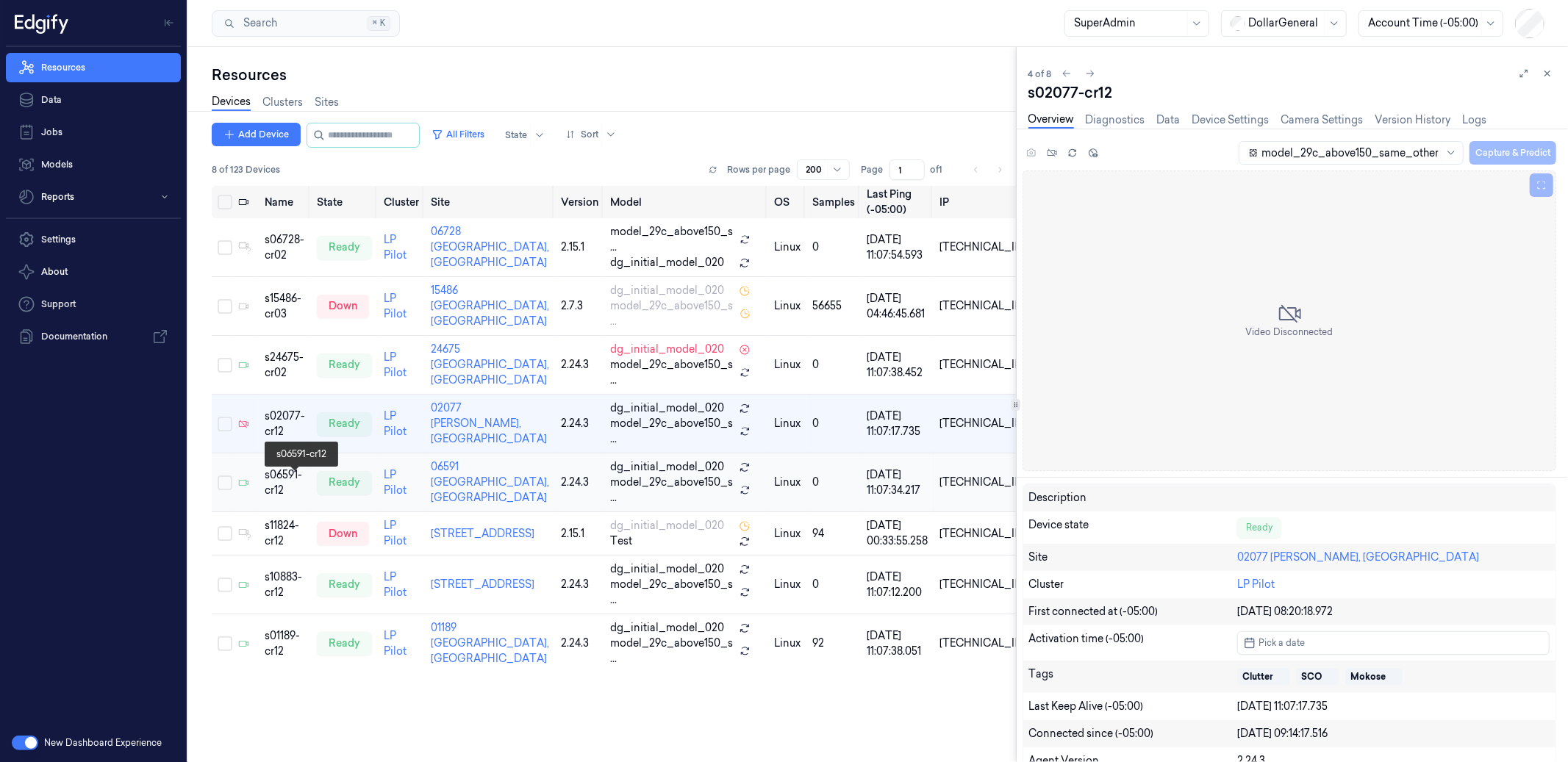
click at [286, 480] on div "s06591-cr12" at bounding box center [285, 482] width 41 height 31
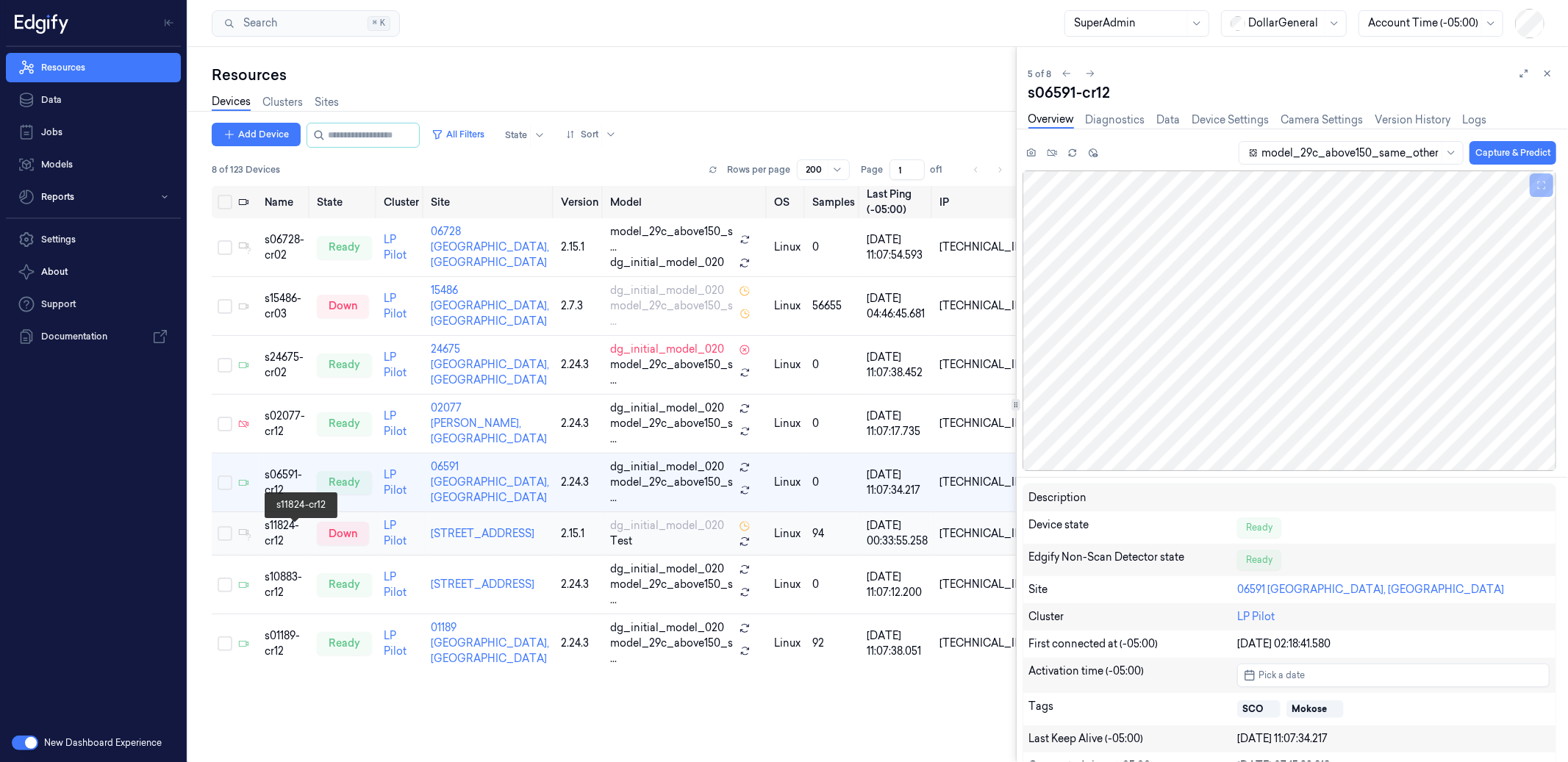
click at [289, 536] on div "s11824-cr12" at bounding box center [285, 533] width 41 height 31
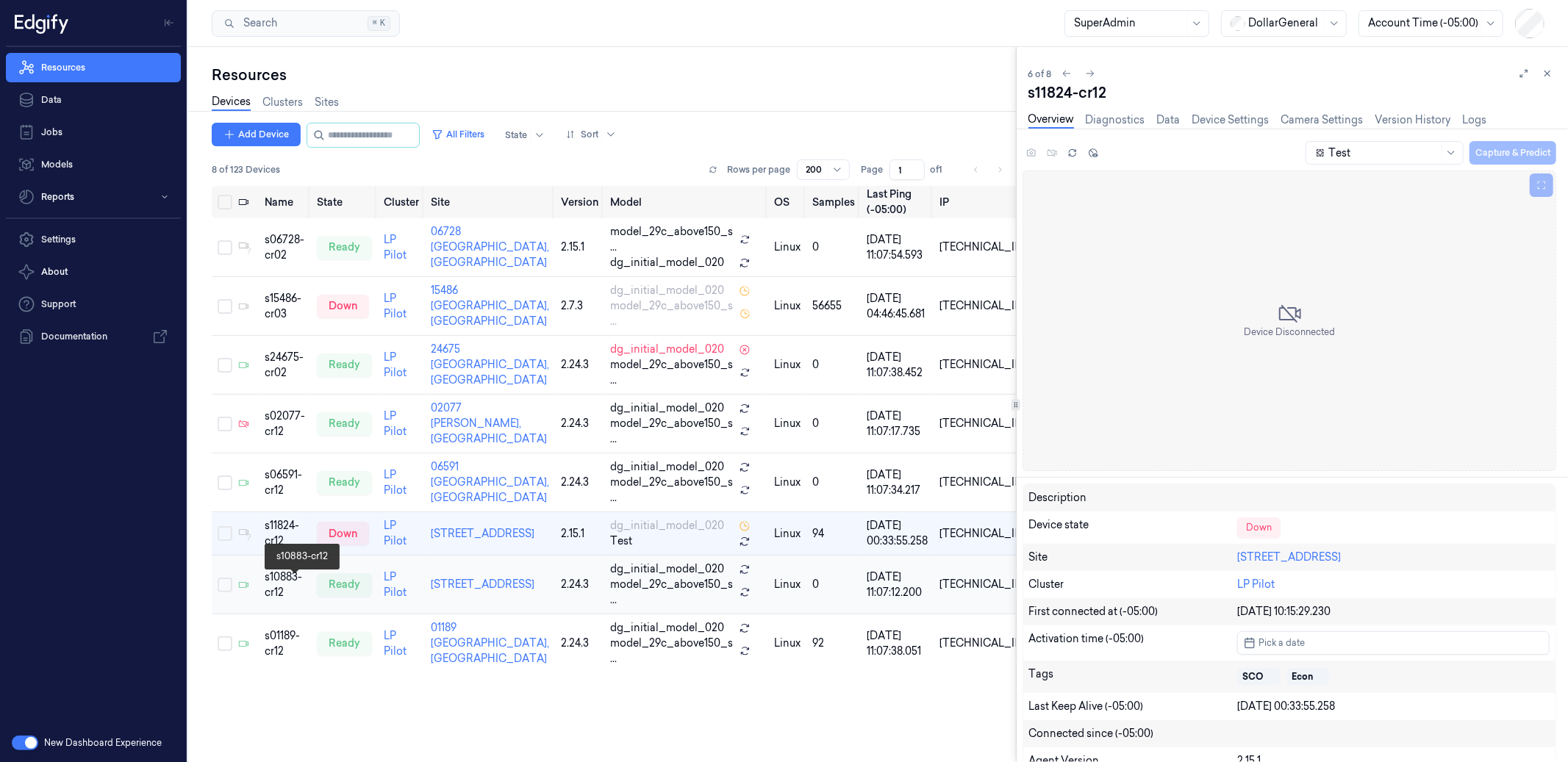
click at [294, 583] on div "s10883-cr12" at bounding box center [285, 584] width 41 height 31
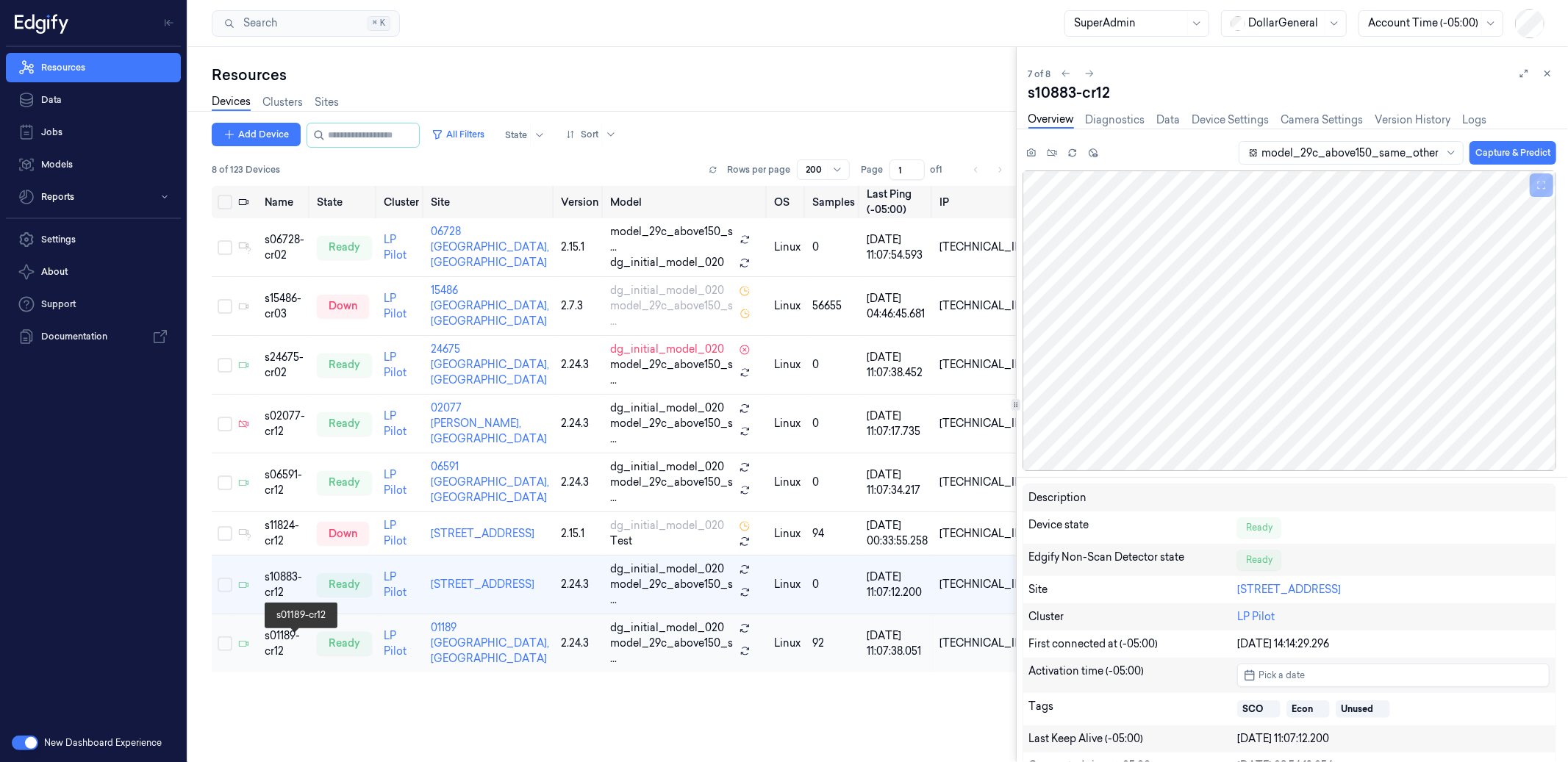
click at [287, 638] on div "s01189-cr12" at bounding box center [285, 643] width 41 height 31
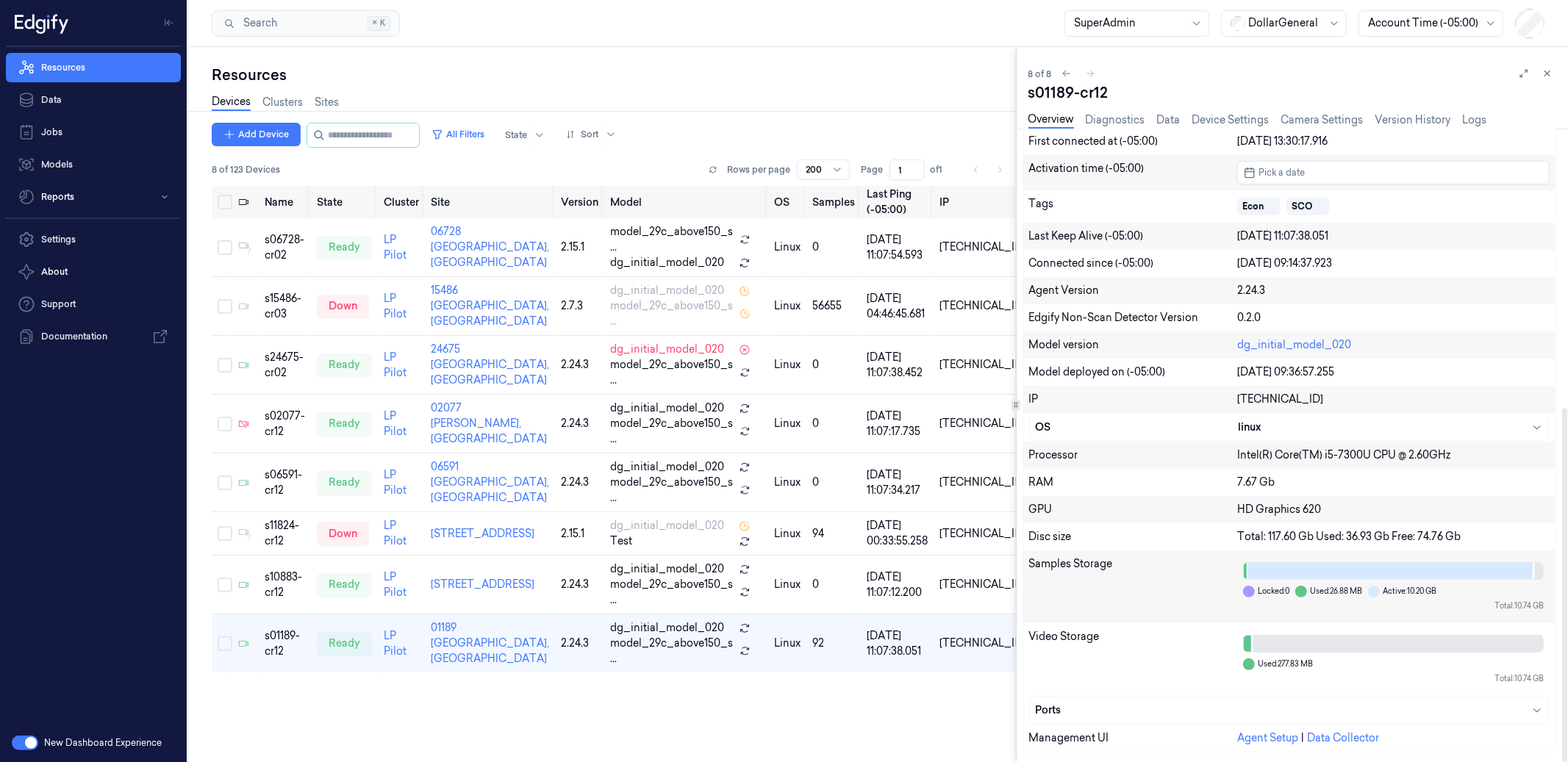
scroll to position [483, 0]
